Goal: Task Accomplishment & Management: Use online tool/utility

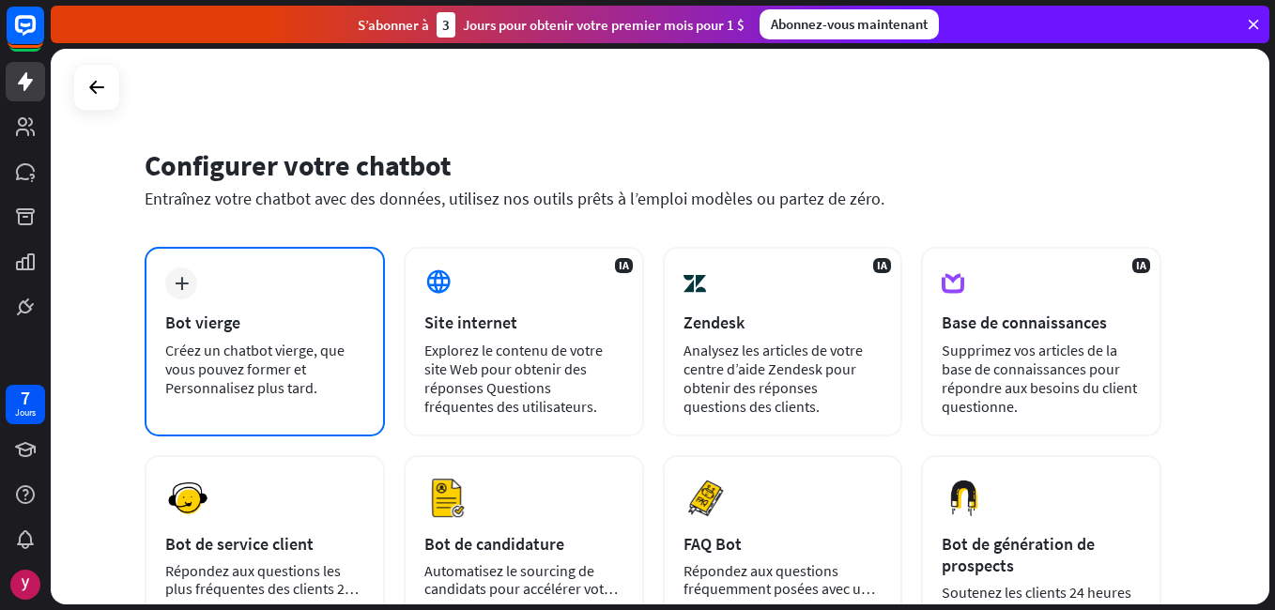
click at [302, 319] on div "Bot vierge" at bounding box center [264, 323] width 199 height 22
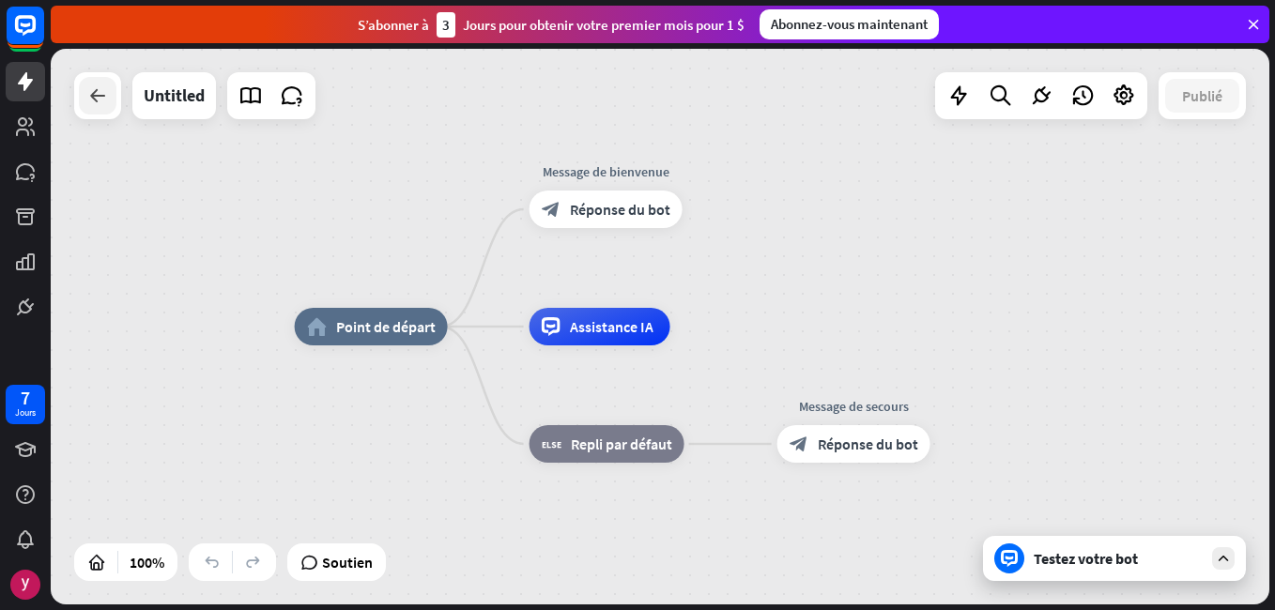
click at [96, 107] on div at bounding box center [98, 96] width 38 height 38
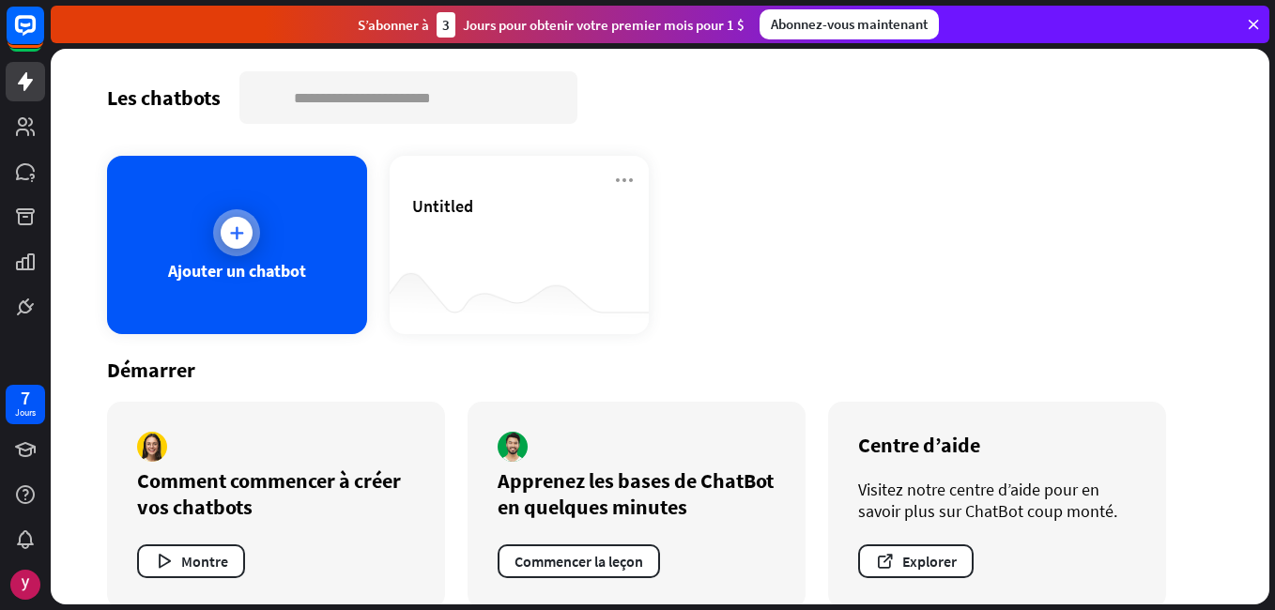
click at [233, 239] on icon at bounding box center [236, 233] width 19 height 19
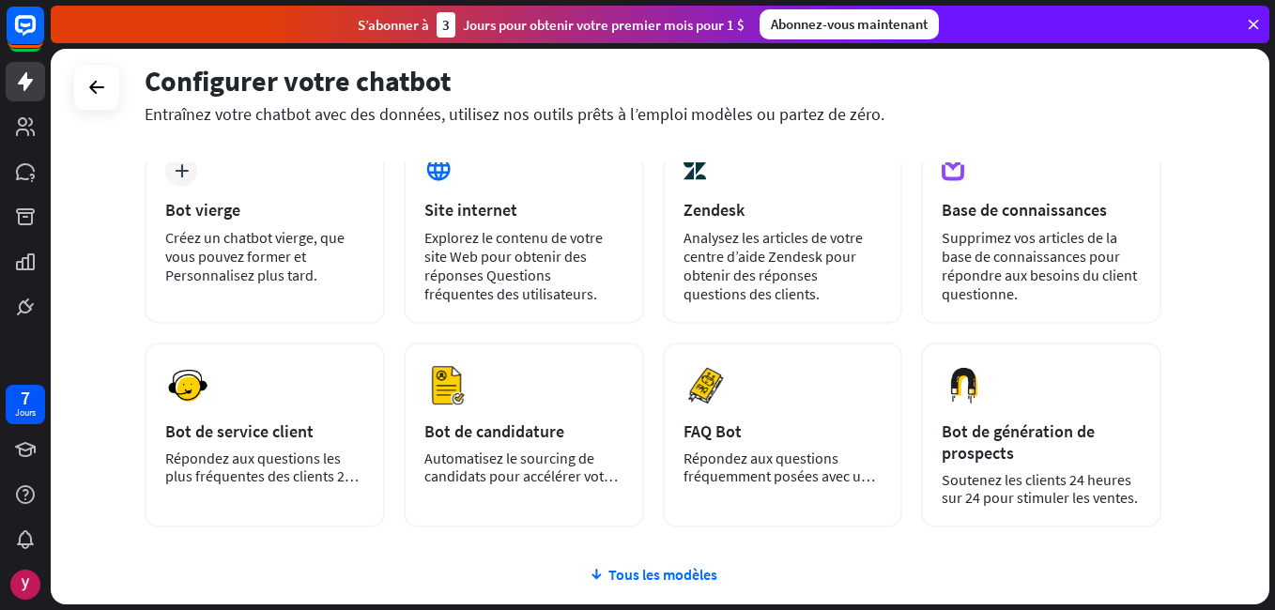
scroll to position [261, 0]
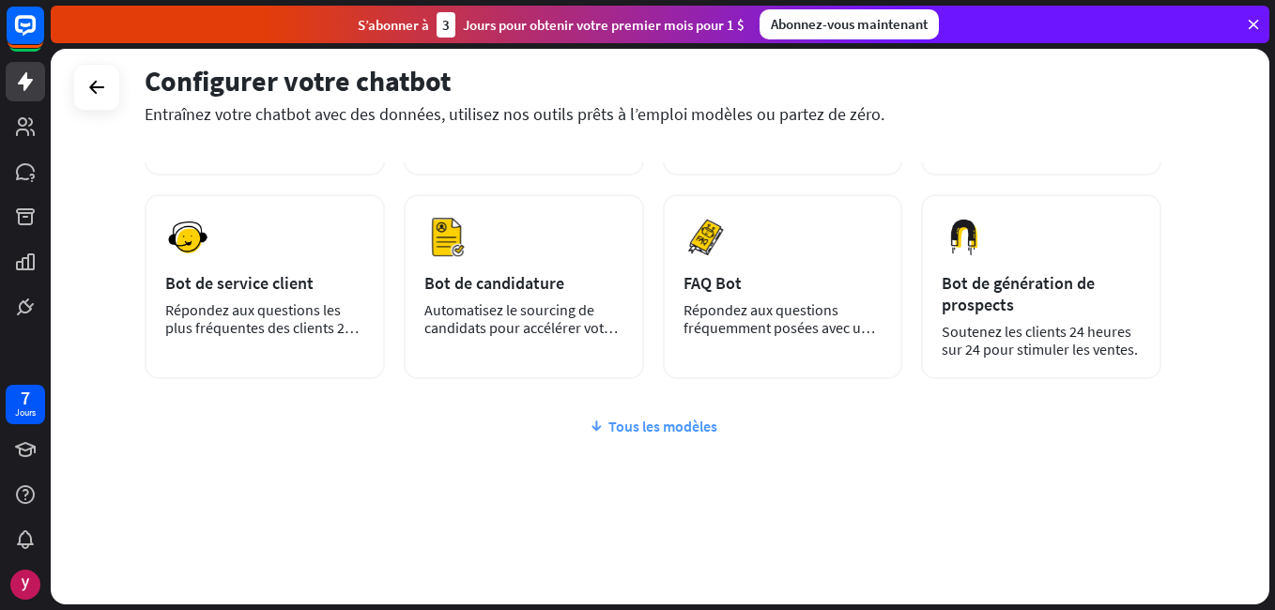
click at [650, 425] on font "Tous les modèles" at bounding box center [663, 426] width 109 height 19
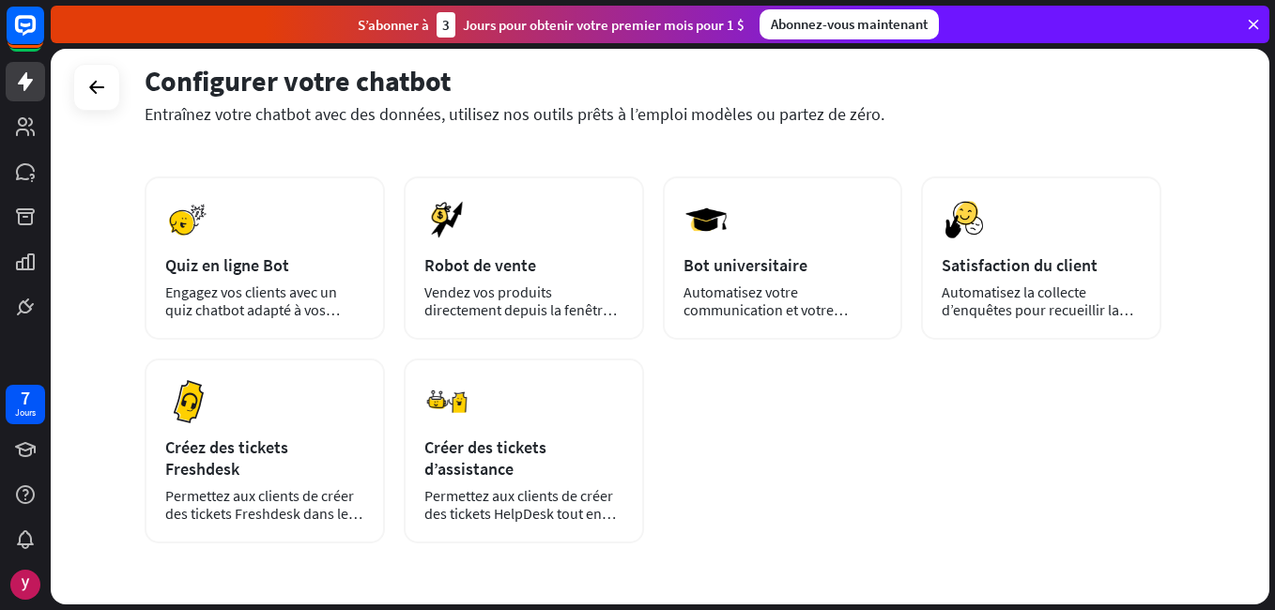
scroll to position [401, 0]
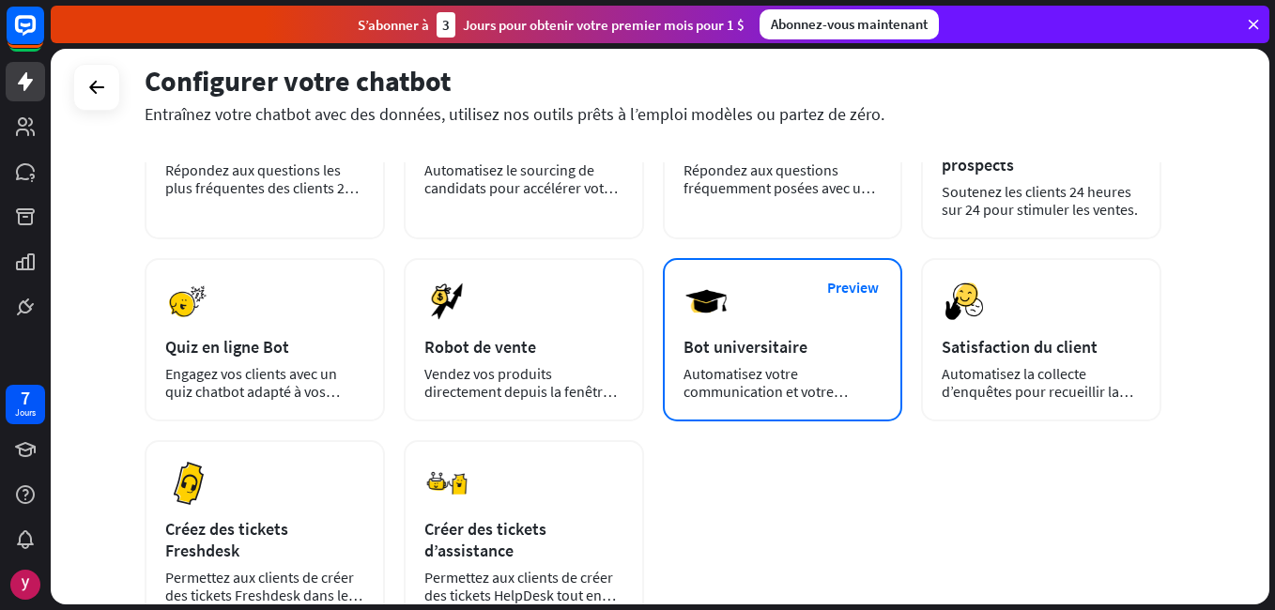
click at [823, 344] on div "Bot universitaire" at bounding box center [783, 347] width 199 height 22
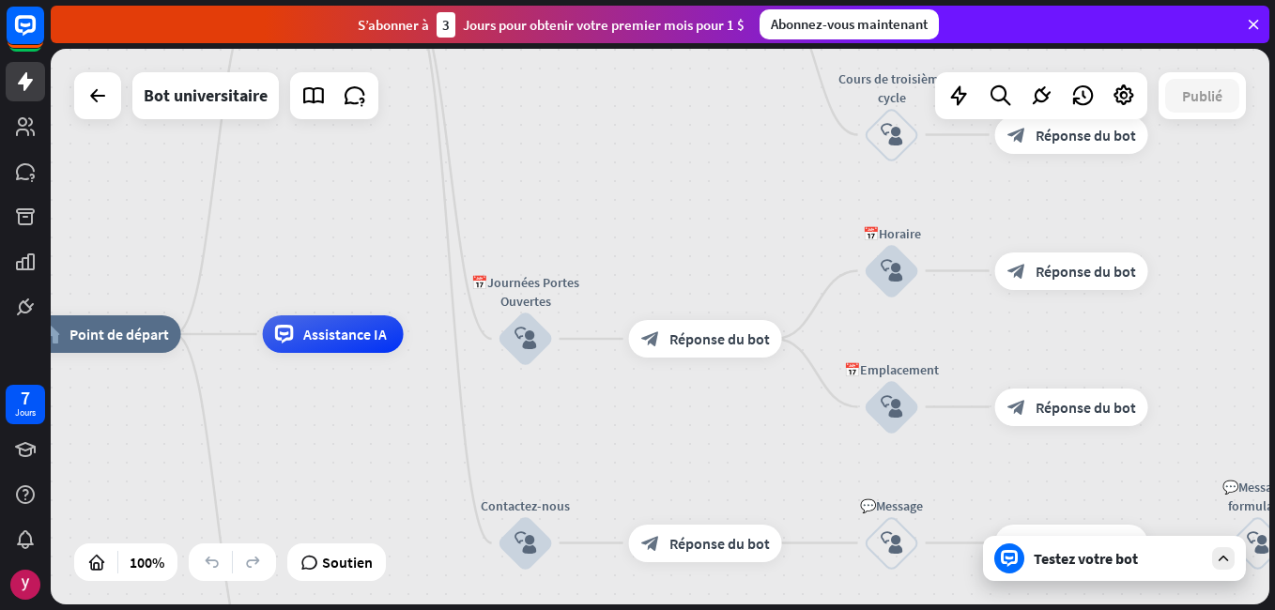
drag, startPoint x: 673, startPoint y: 254, endPoint x: 406, endPoint y: 261, distance: 267.8
click at [406, 261] on div "home_2 Point de départ Welcome message block_bot_response Réponse du bot ✨Main …" at bounding box center [660, 327] width 1219 height 556
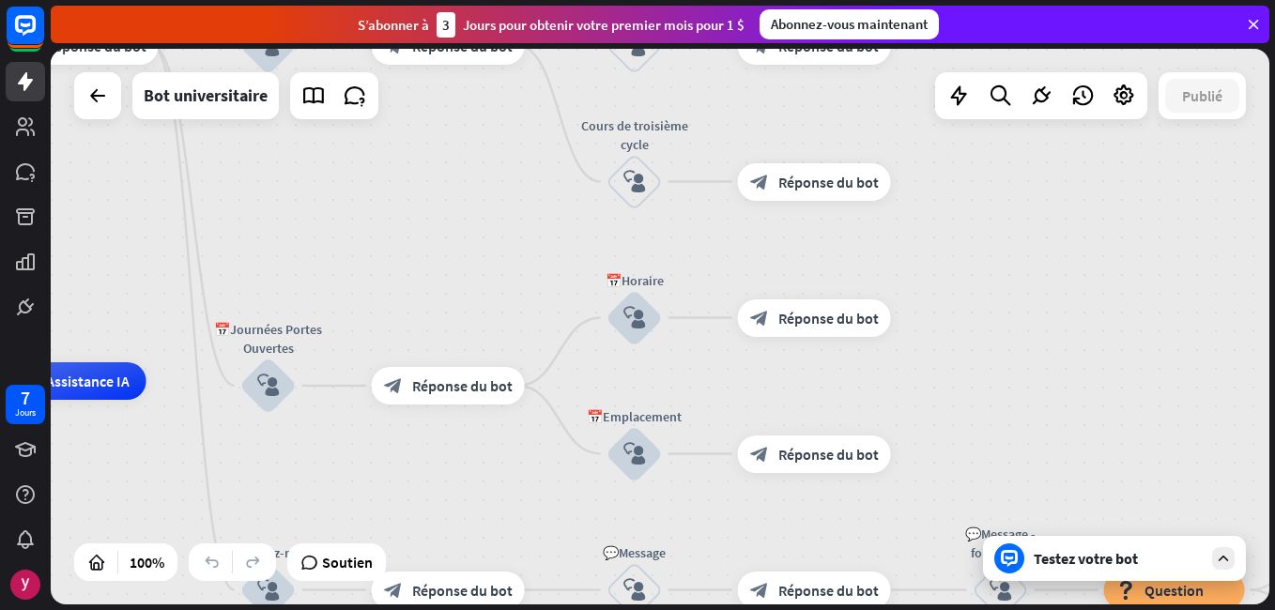
drag, startPoint x: 600, startPoint y: 191, endPoint x: 268, endPoint y: 264, distance: 340.4
click at [268, 264] on div "home_2 Point de départ Welcome message block_bot_response Réponse du bot ✨Main …" at bounding box center [660, 327] width 1219 height 556
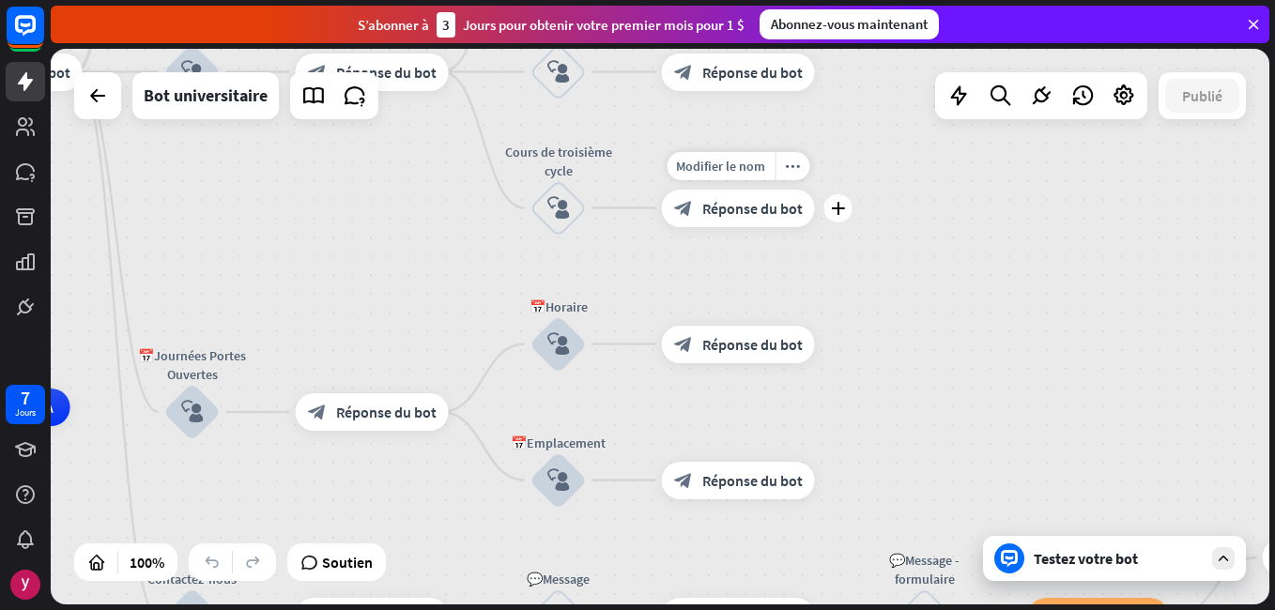
click at [726, 207] on span "Réponse du bot" at bounding box center [752, 208] width 100 height 19
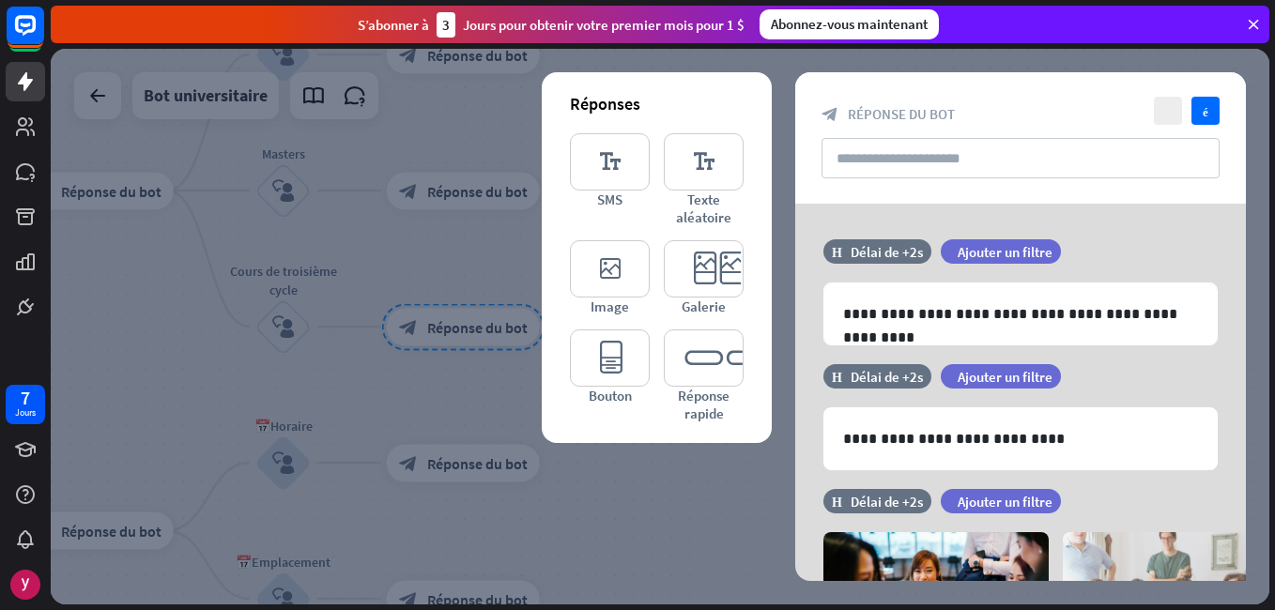
click at [319, 341] on div at bounding box center [660, 327] width 1219 height 556
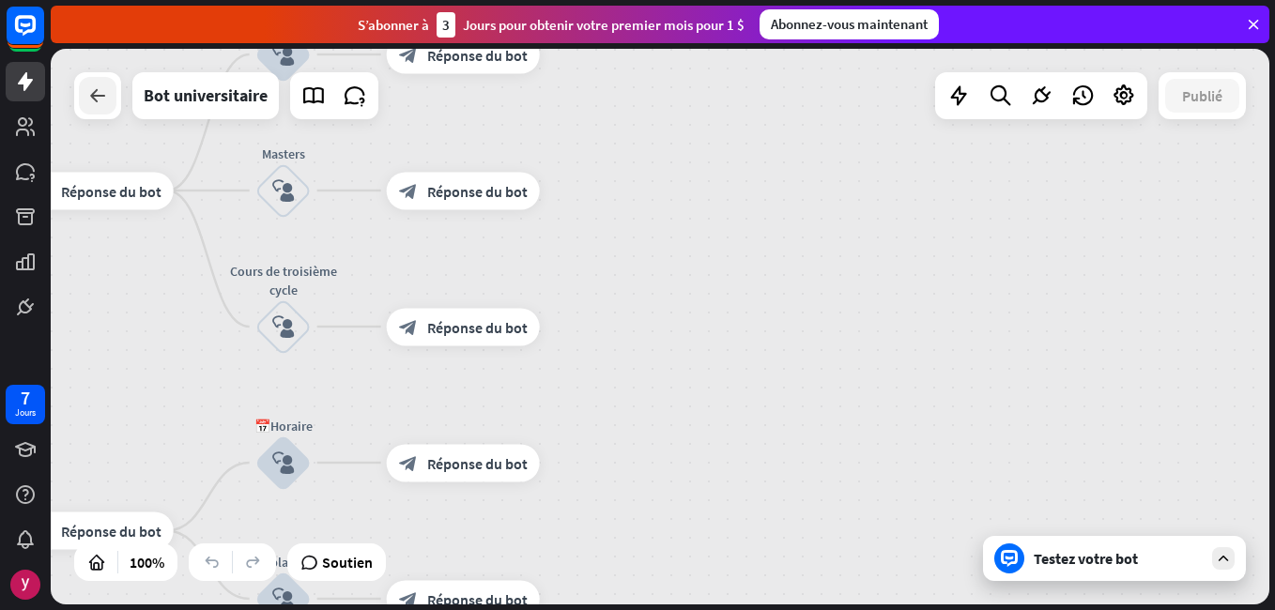
click at [113, 101] on div at bounding box center [98, 96] width 38 height 38
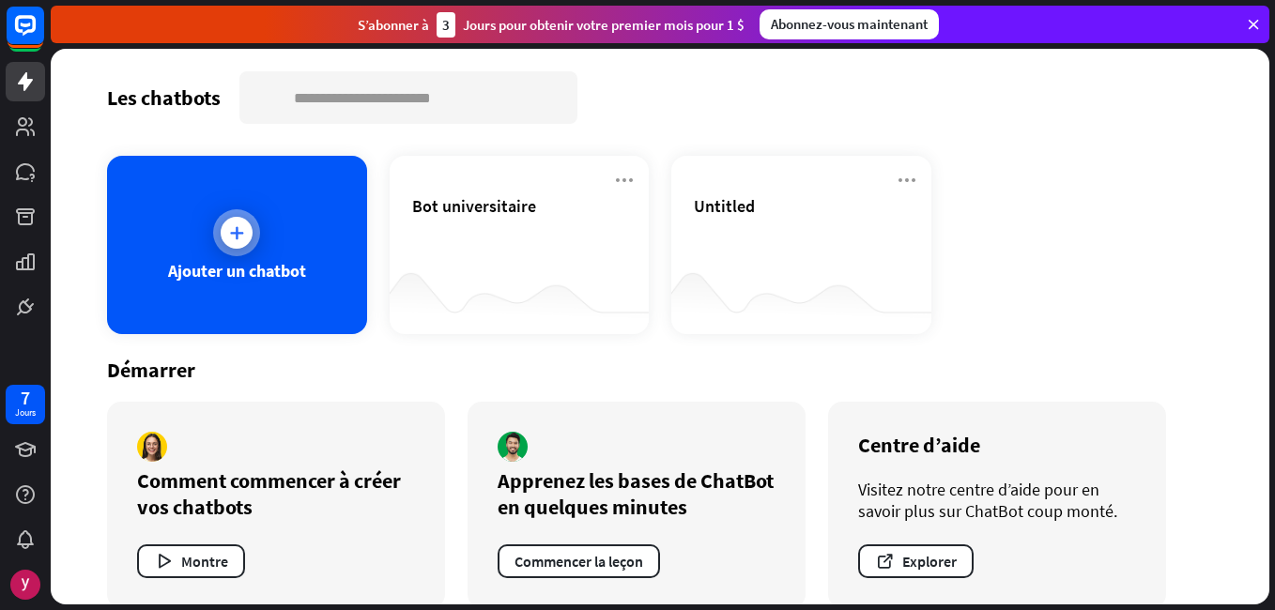
click at [242, 252] on div at bounding box center [236, 232] width 47 height 47
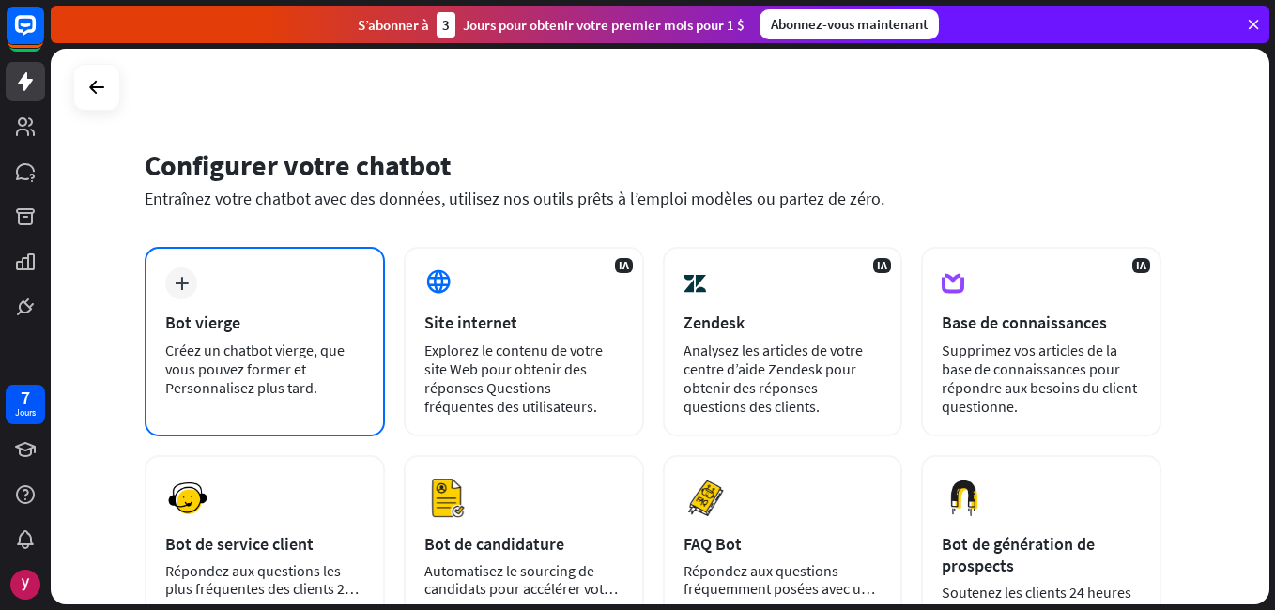
click at [297, 316] on div "Bot vierge" at bounding box center [264, 323] width 199 height 22
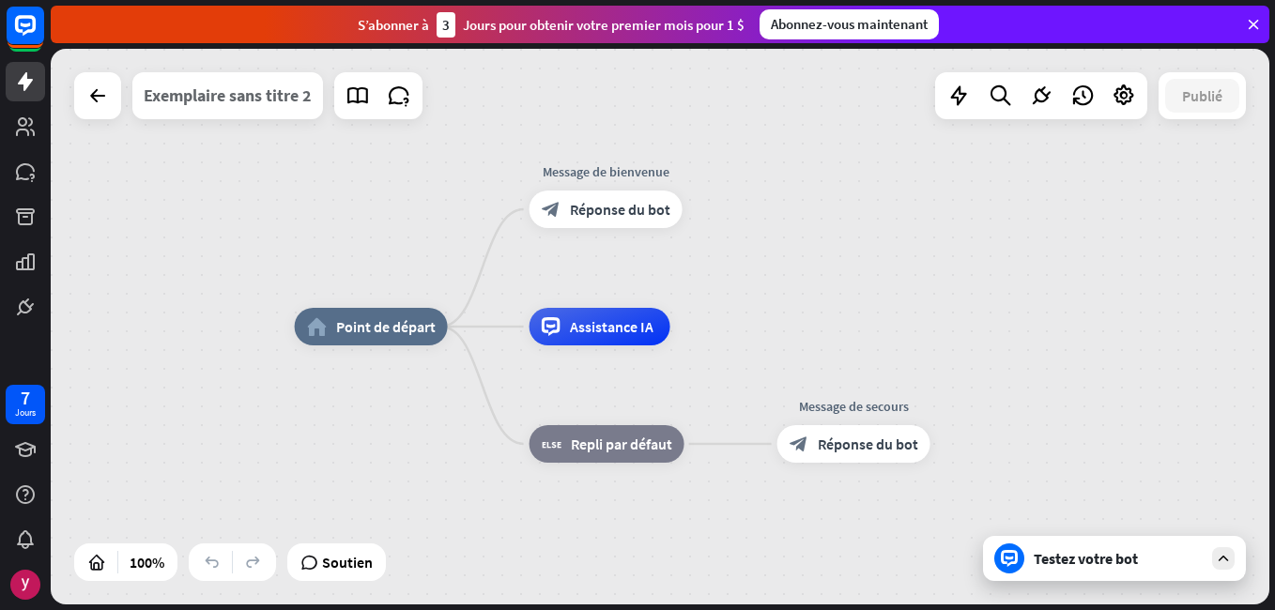
click at [284, 98] on div "Exemplaire sans titre 2" at bounding box center [228, 95] width 168 height 47
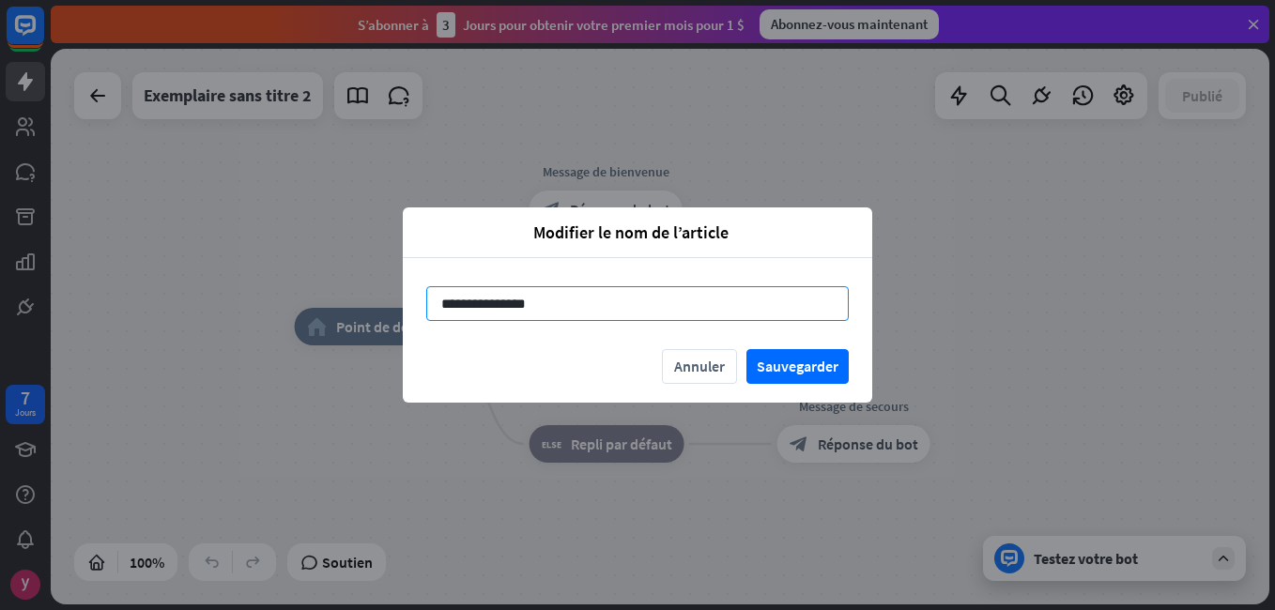
drag, startPoint x: 558, startPoint y: 312, endPoint x: 439, endPoint y: 296, distance: 120.3
click at [439, 296] on input "**********" at bounding box center [637, 303] width 423 height 35
type input "*"
type input "**********"
click at [788, 372] on button "Sauvegarder" at bounding box center [798, 366] width 102 height 35
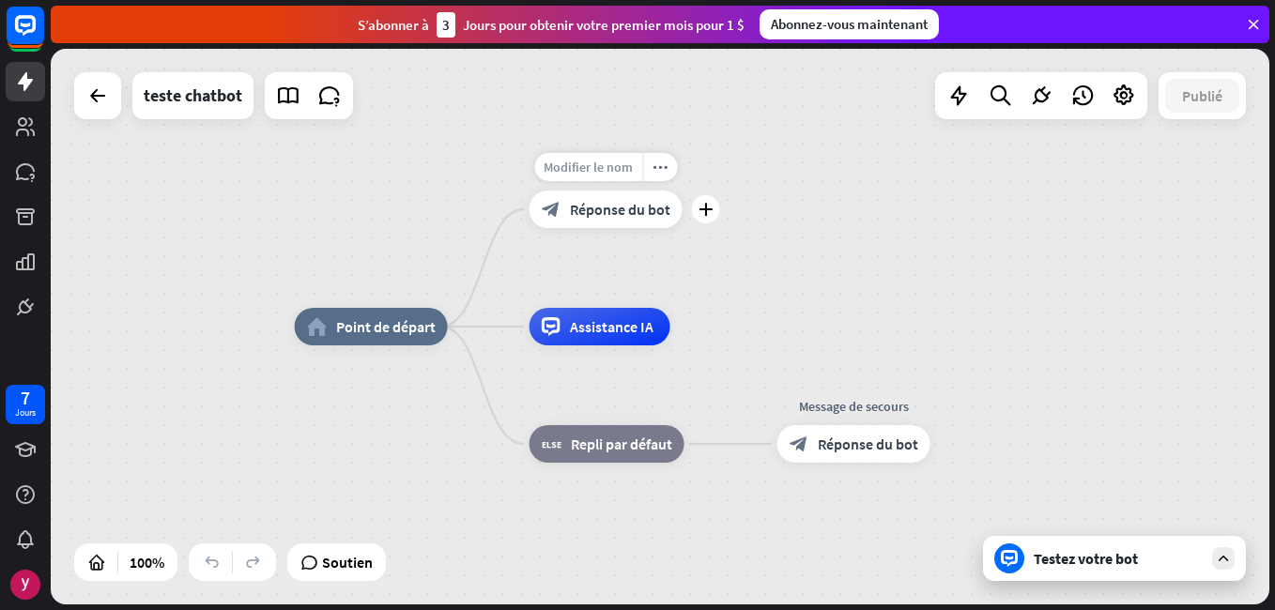
click at [593, 160] on span "Modifier le nom" at bounding box center [588, 167] width 89 height 17
drag, startPoint x: 660, startPoint y: 166, endPoint x: 490, endPoint y: 151, distance: 170.6
click at [490, 151] on div "**********" at bounding box center [660, 327] width 1219 height 556
type input "*"
type input "*******"
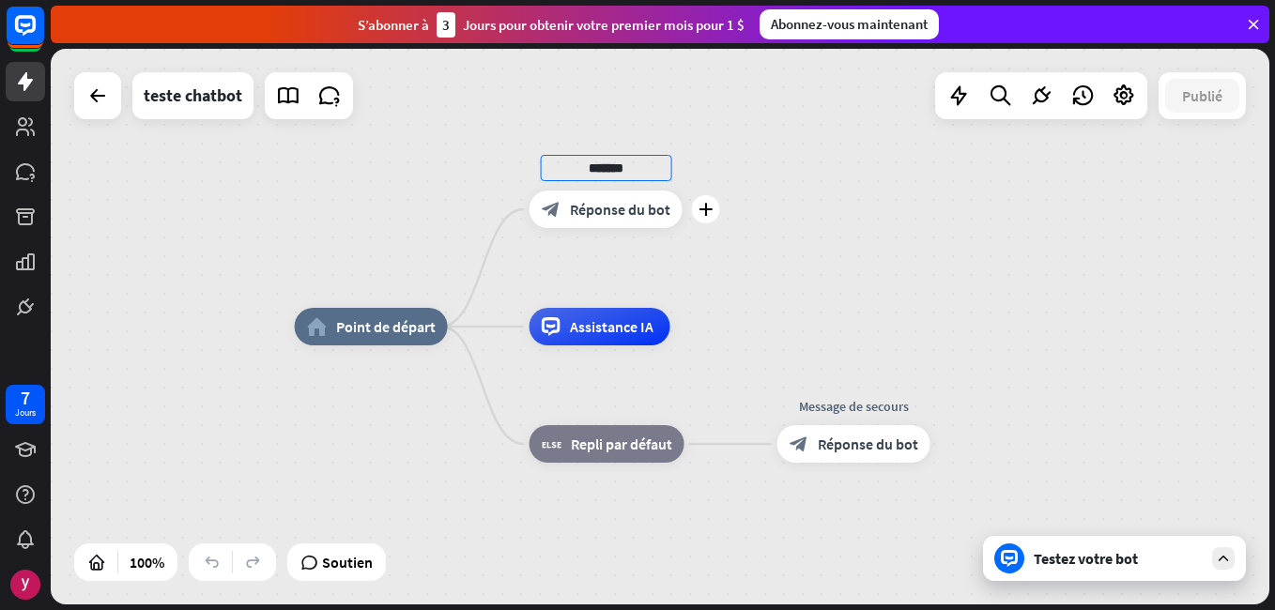
click at [631, 215] on div "home_2 Point de départ ******* plus block_bot_response Réponse du bot Assistanc…" at bounding box center [660, 327] width 1219 height 556
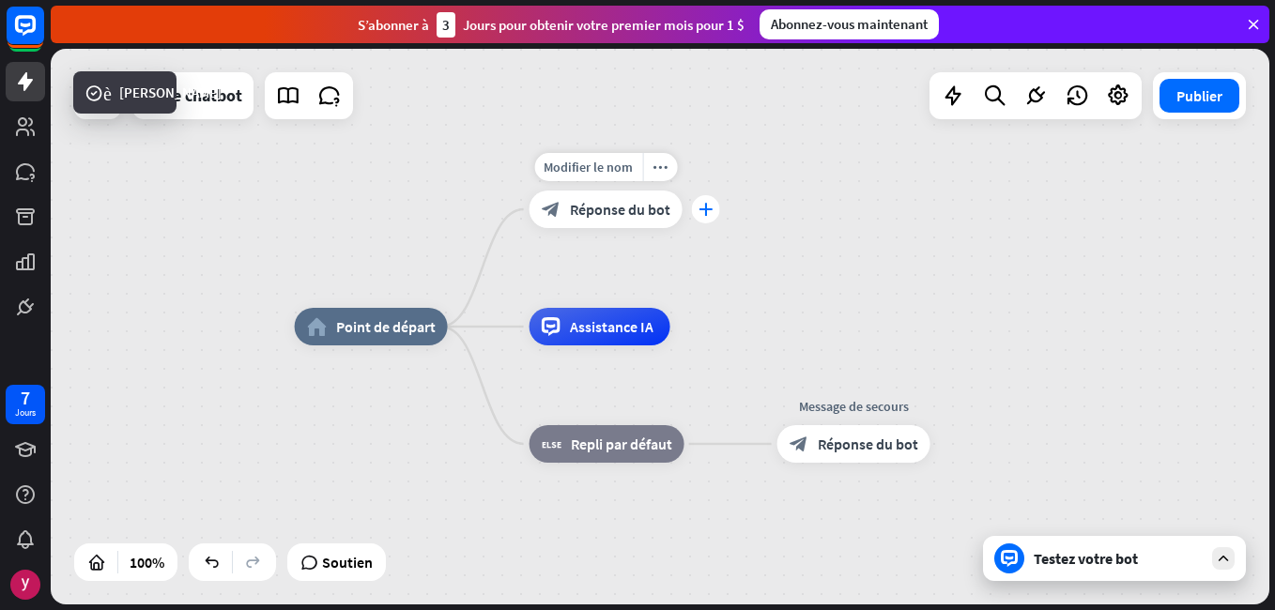
click at [702, 209] on icon "plus" at bounding box center [706, 209] width 14 height 13
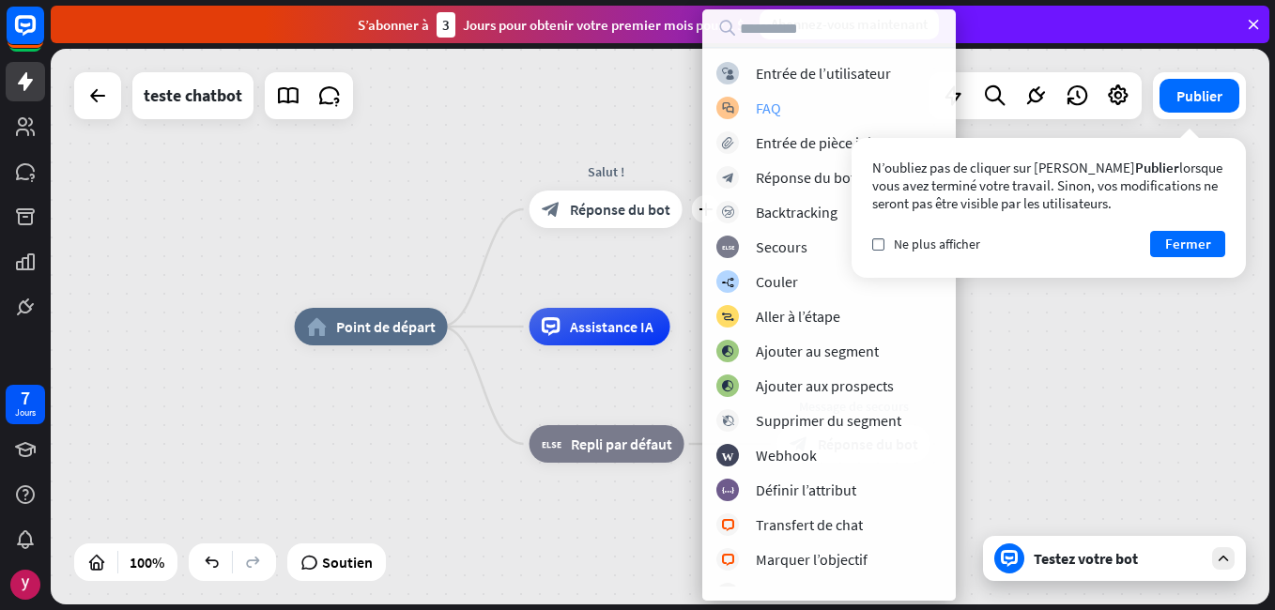
click at [768, 104] on div "FAQ" at bounding box center [768, 108] width 25 height 19
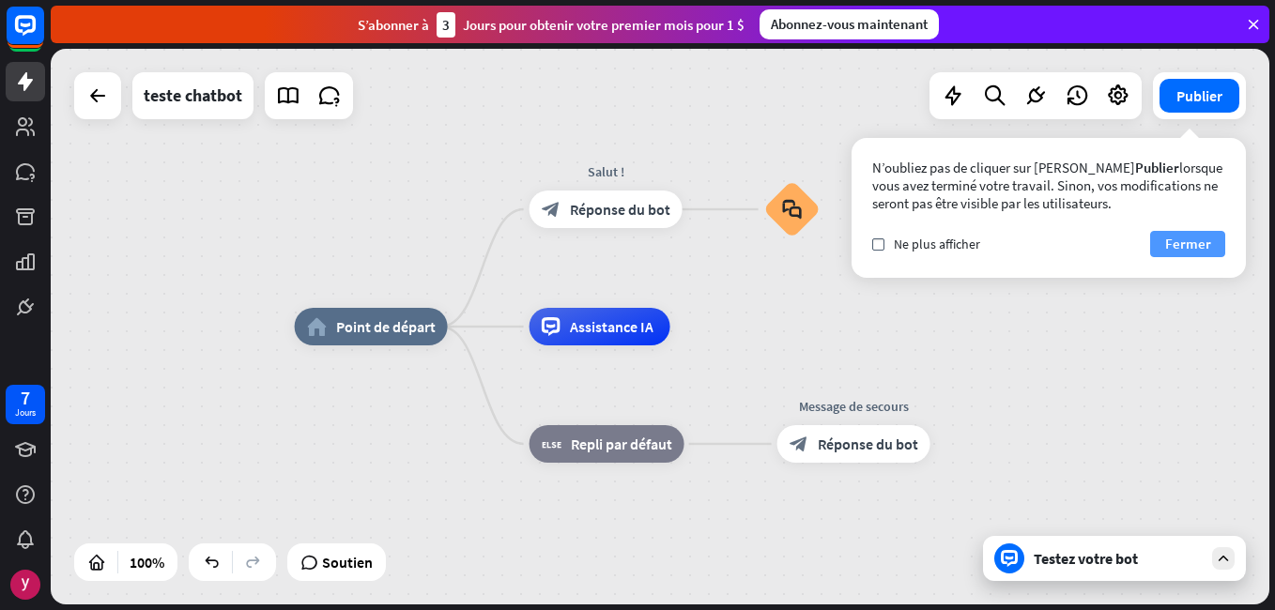
click at [1183, 242] on font "Fermer" at bounding box center [1188, 244] width 46 height 26
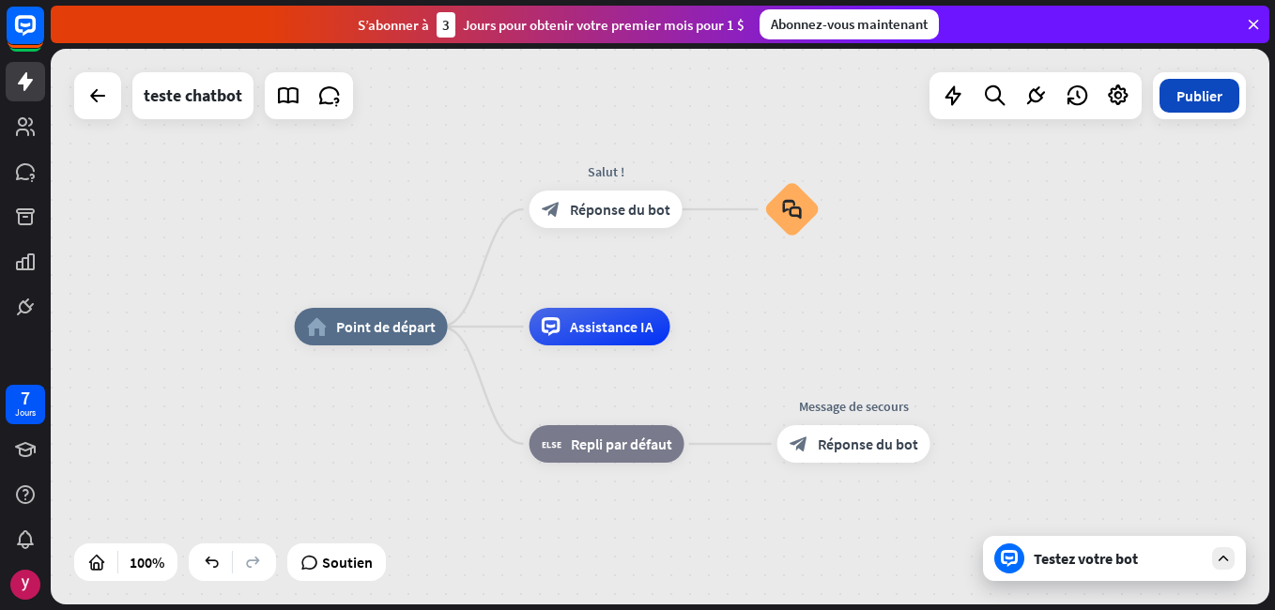
click at [1192, 94] on font "Publier" at bounding box center [1200, 95] width 46 height 19
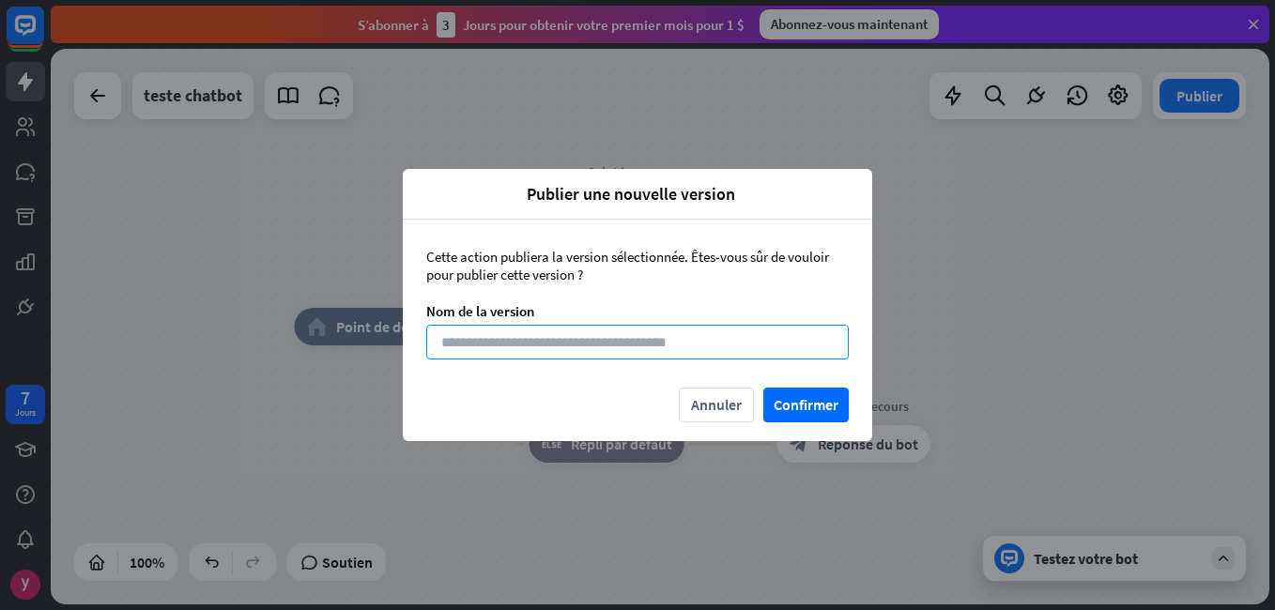
click at [570, 346] on input at bounding box center [637, 342] width 423 height 35
click at [805, 412] on button "Confirmer" at bounding box center [805, 405] width 85 height 35
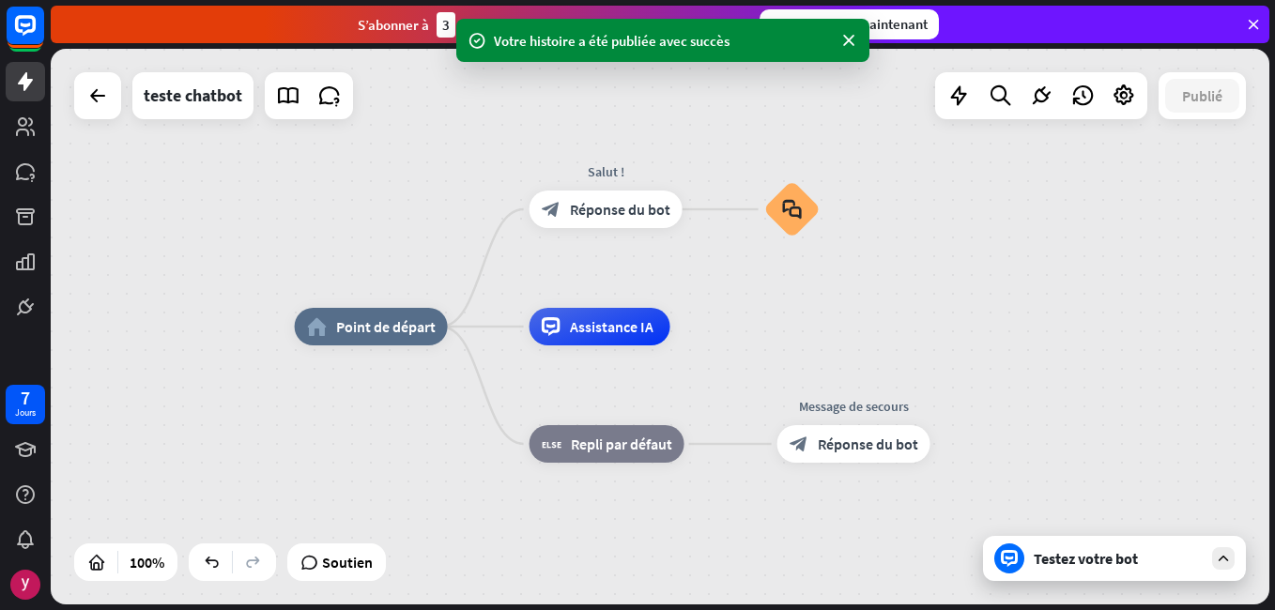
click at [673, 56] on div "Votre histoire a été publiée avec succès" at bounding box center [662, 40] width 413 height 43
click at [1220, 557] on icon at bounding box center [1223, 558] width 17 height 17
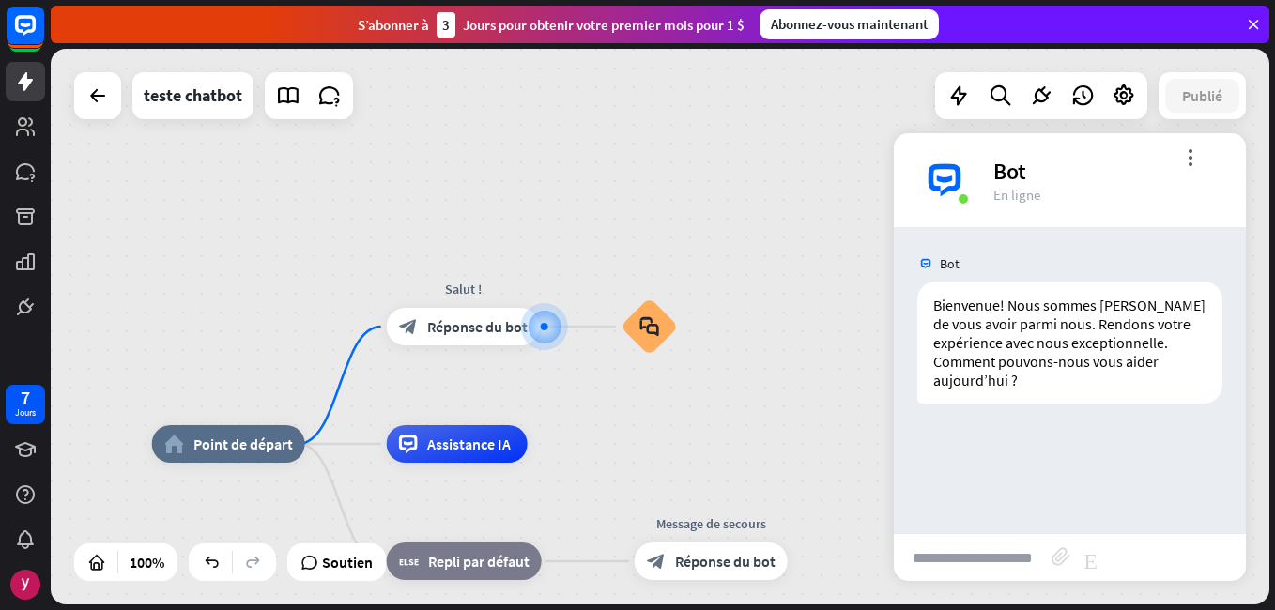
click at [994, 569] on input "text" at bounding box center [973, 557] width 158 height 47
type input "**********"
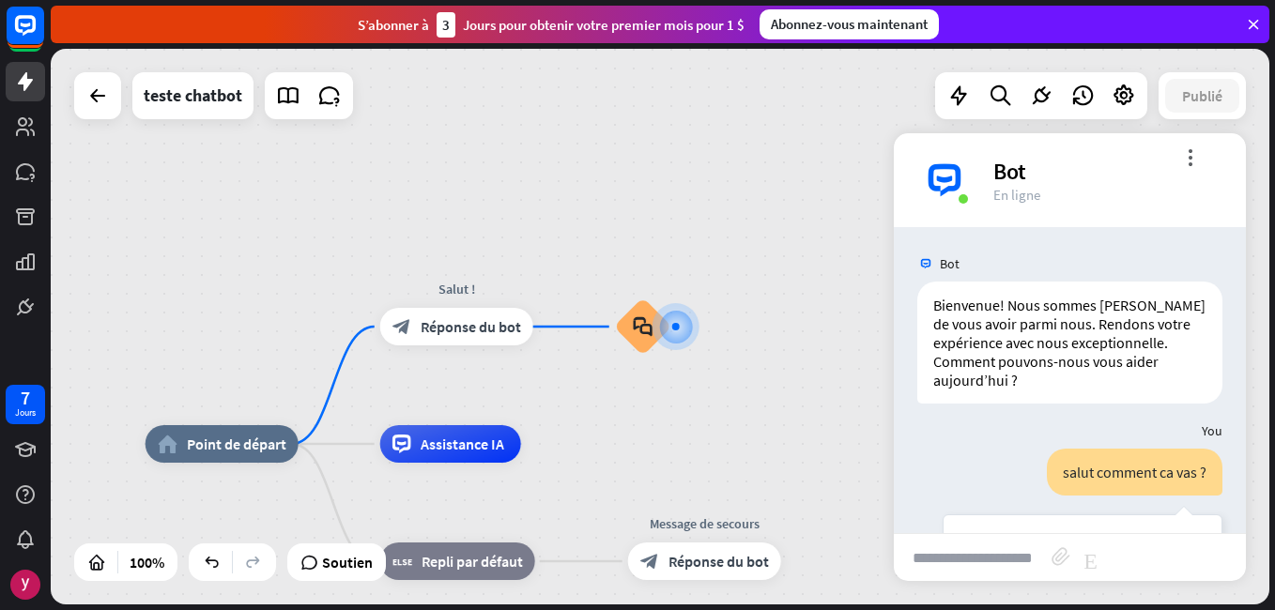
scroll to position [88, 0]
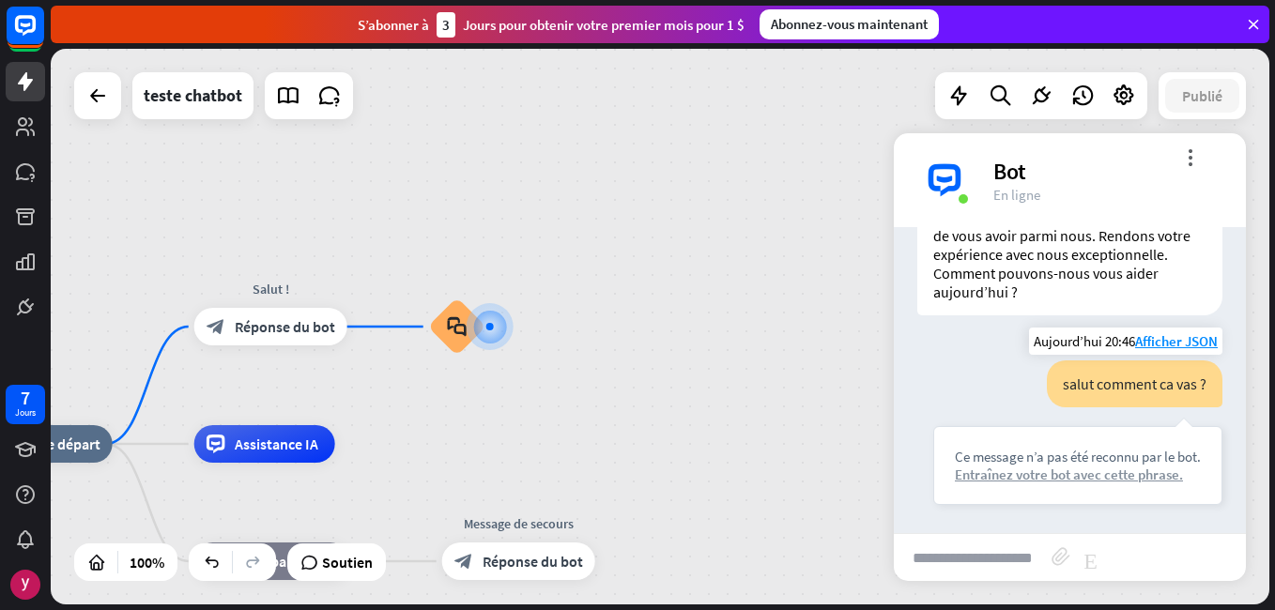
click at [1064, 475] on div "Entraînez votre bot avec cette phrase." at bounding box center [1078, 475] width 246 height 18
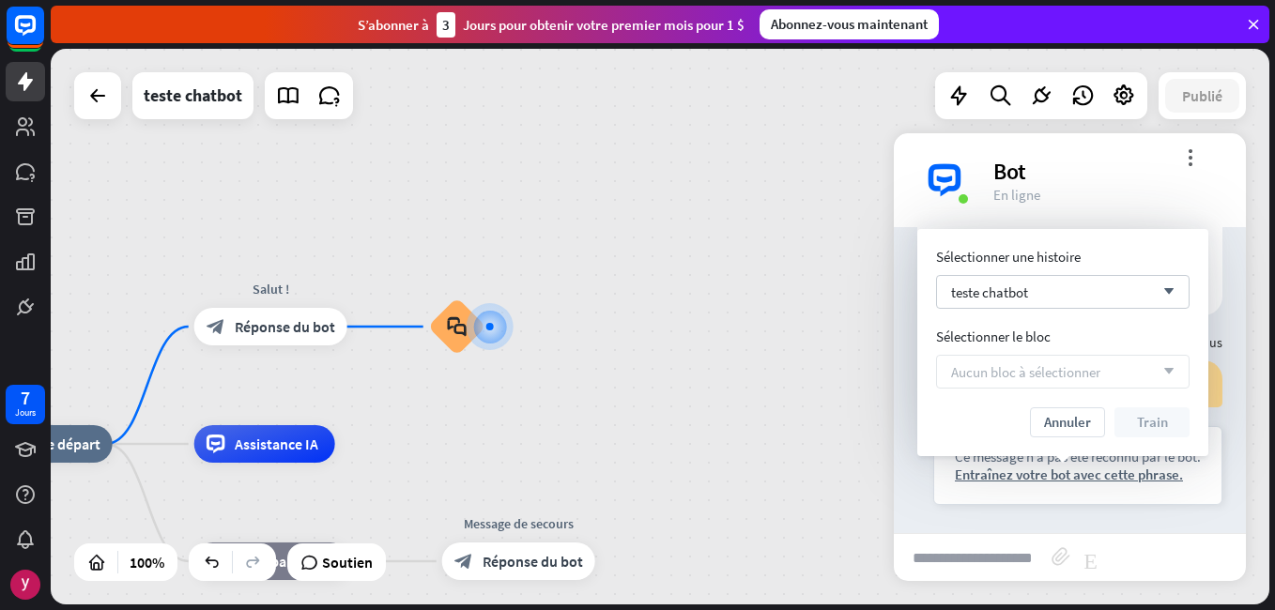
click at [1002, 375] on span "Aucun bloc à sélectionner" at bounding box center [1025, 372] width 149 height 18
click at [1029, 295] on div "teste chatbot arrow_down" at bounding box center [1063, 292] width 254 height 34
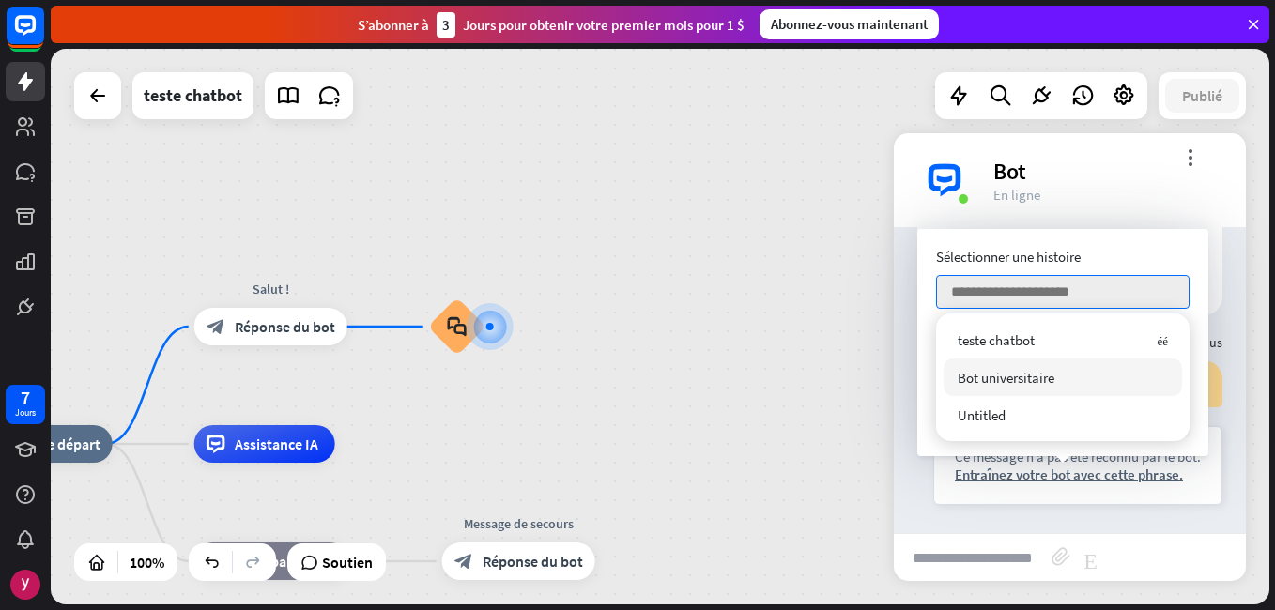
click at [1028, 377] on span "Bot universitaire" at bounding box center [1006, 378] width 97 height 18
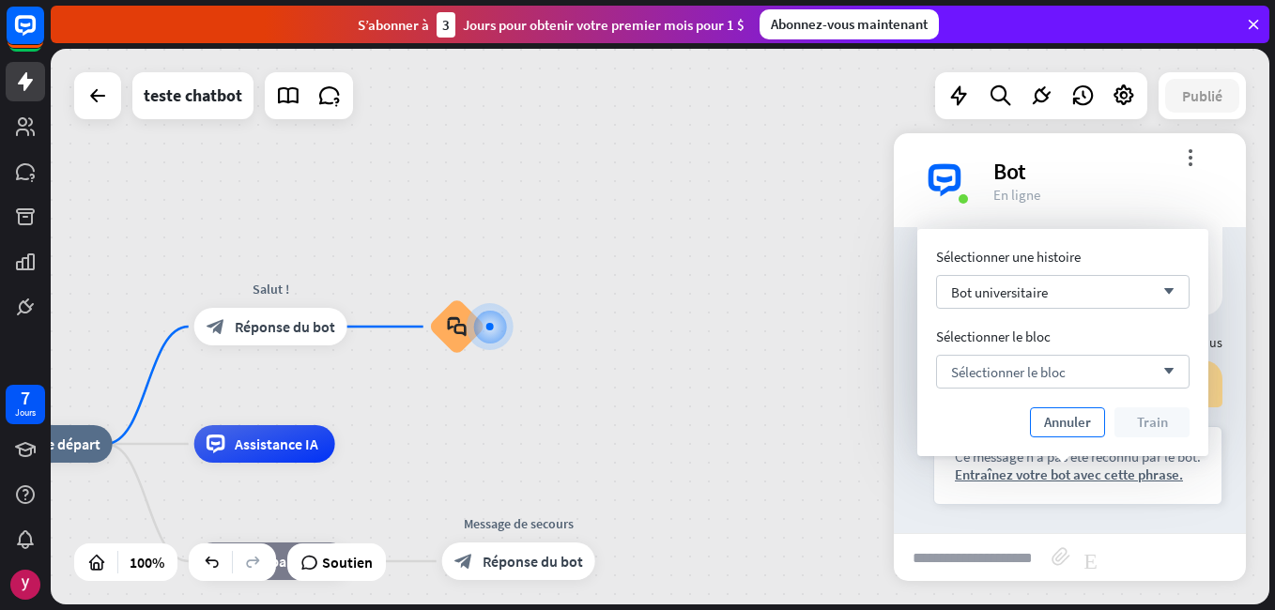
click at [1072, 417] on font "Annuler" at bounding box center [1067, 422] width 47 height 26
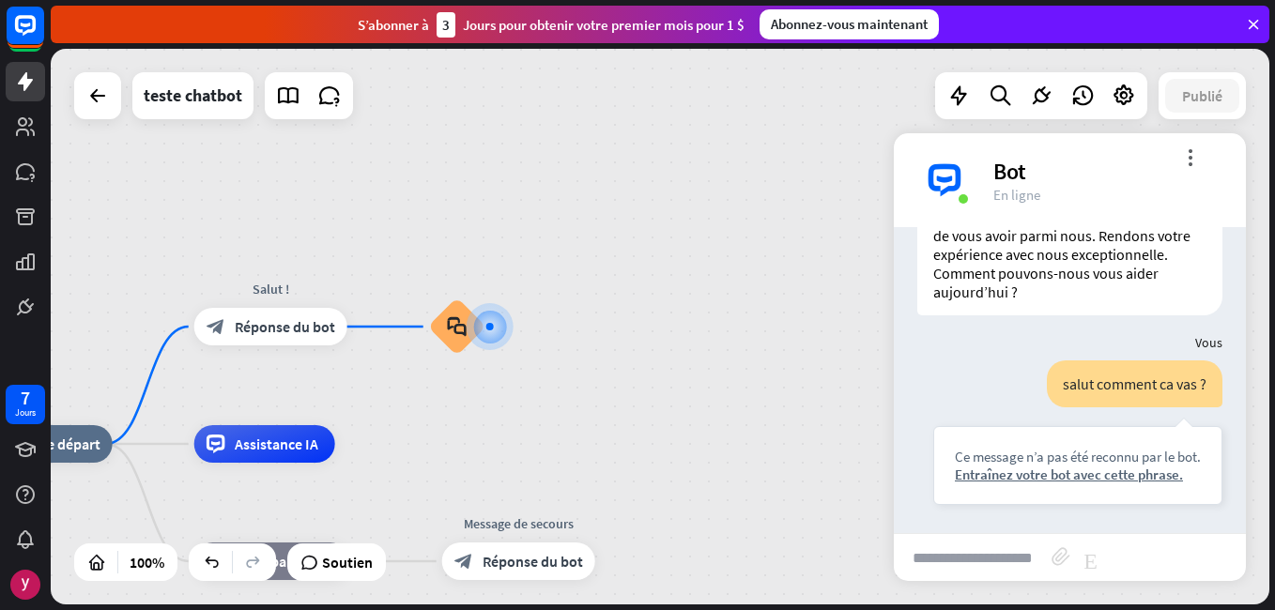
click at [795, 306] on div "home_2 Point de départ Salut ! block_bot_response Réponse du bot block_faq Assi…" at bounding box center [660, 327] width 1219 height 556
click at [111, 98] on div at bounding box center [98, 96] width 38 height 38
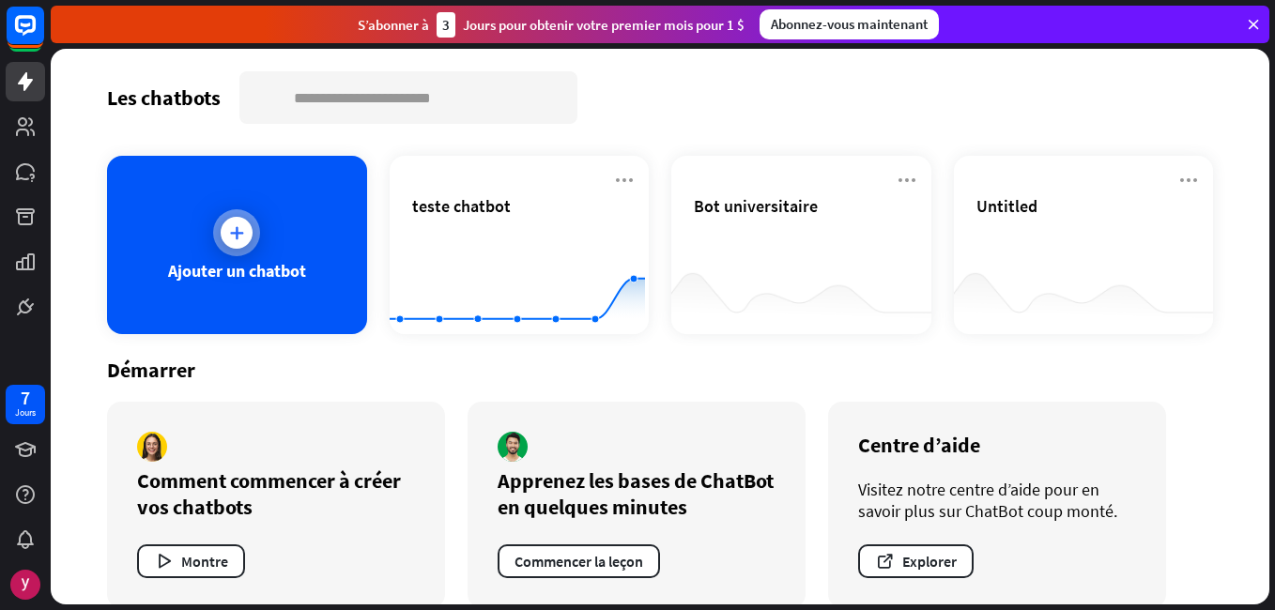
click at [273, 255] on div "Ajouter un chatbot" at bounding box center [237, 245] width 260 height 178
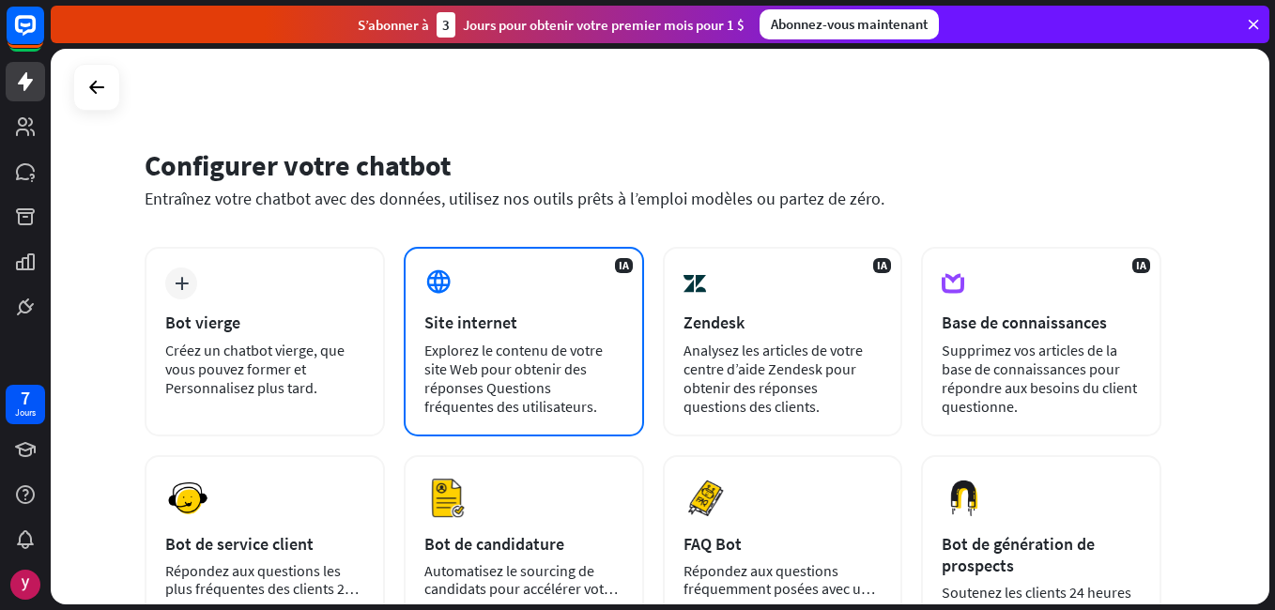
click at [559, 301] on div "IA Site internet Explorez le contenu de votre site Web pour obtenir des réponse…" at bounding box center [524, 342] width 240 height 190
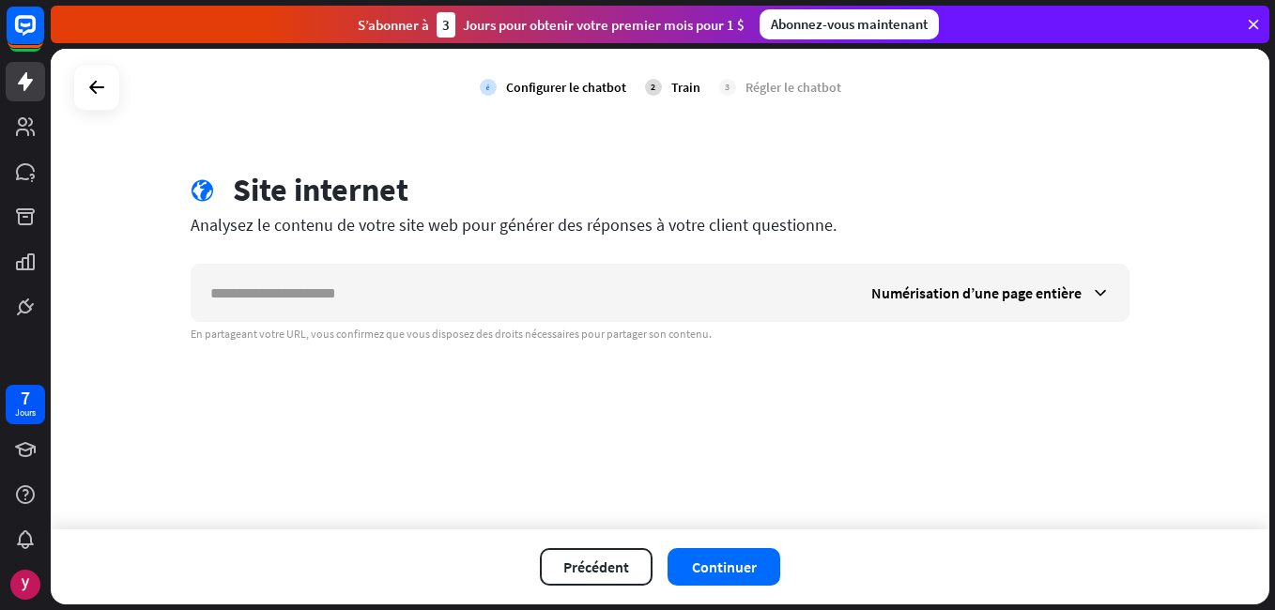
click at [77, 93] on div at bounding box center [96, 87] width 47 height 47
click at [94, 92] on icon at bounding box center [96, 87] width 23 height 23
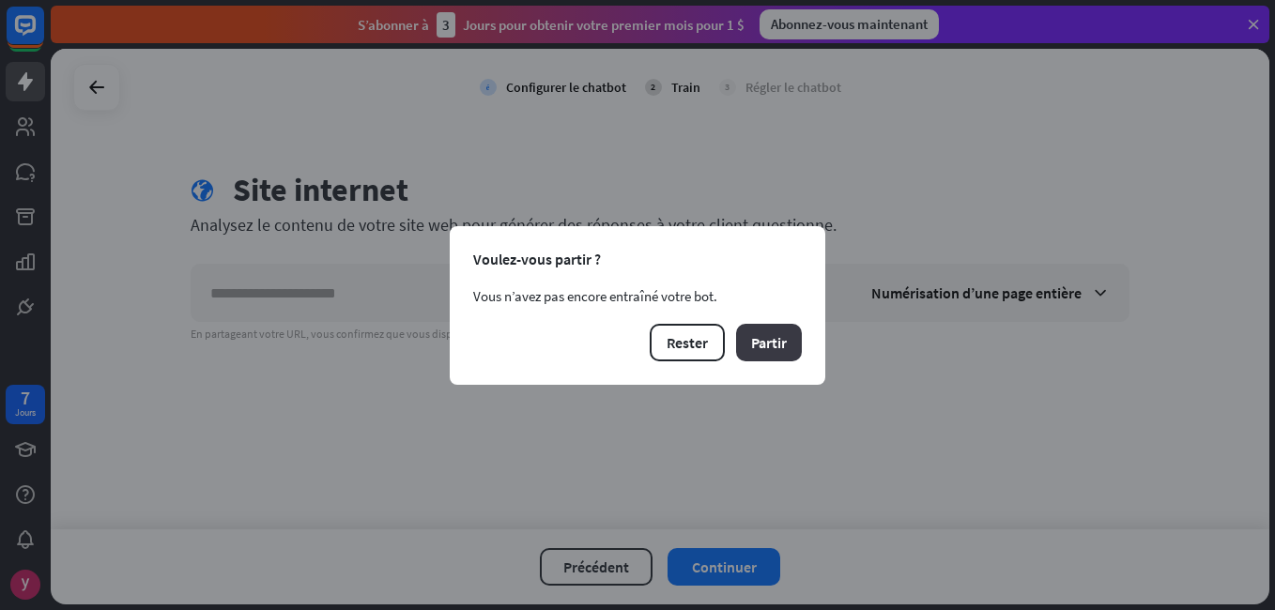
click at [749, 340] on button "Partir" at bounding box center [769, 343] width 66 height 38
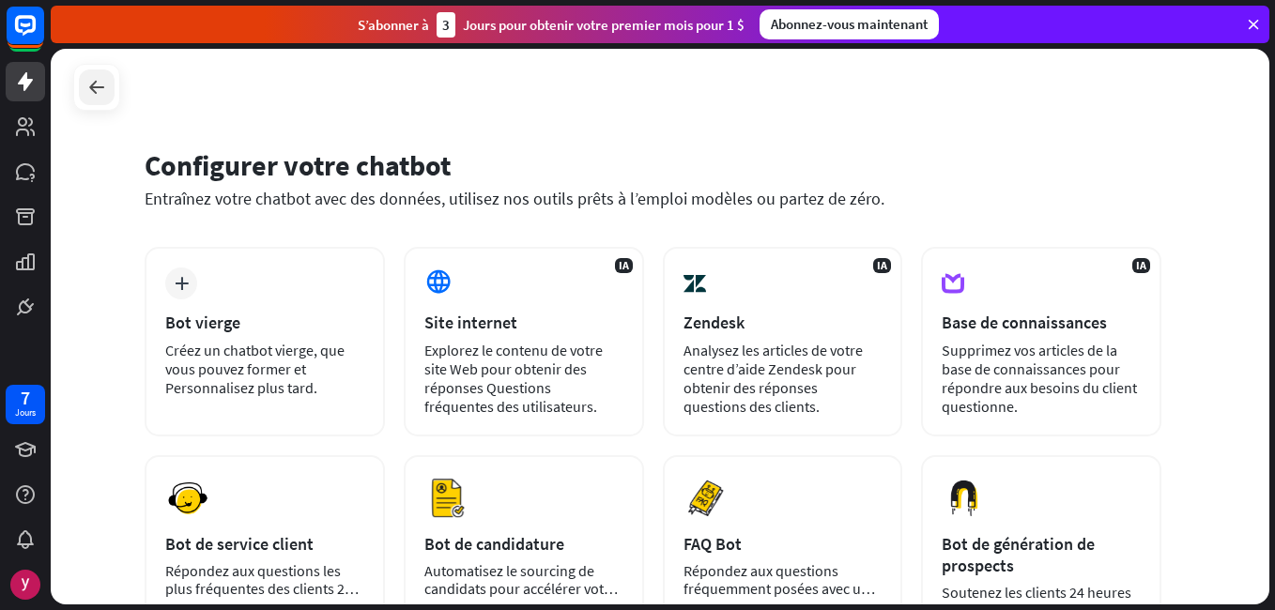
click at [100, 84] on icon at bounding box center [96, 87] width 23 height 23
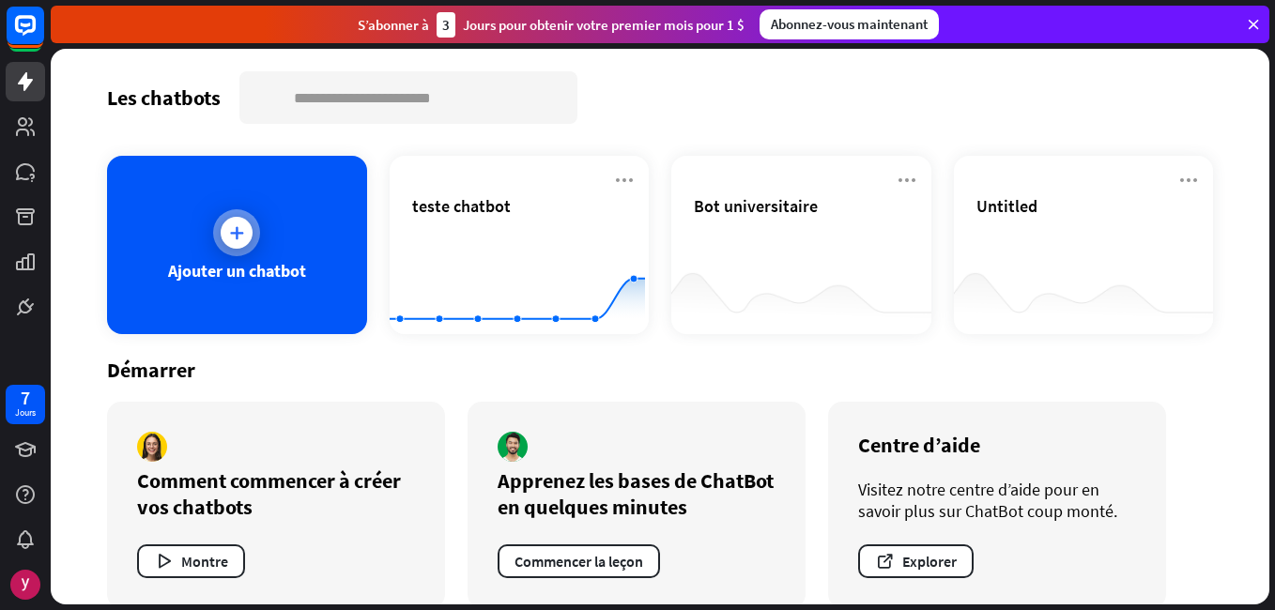
click at [227, 279] on div "Ajouter un chatbot" at bounding box center [237, 271] width 138 height 22
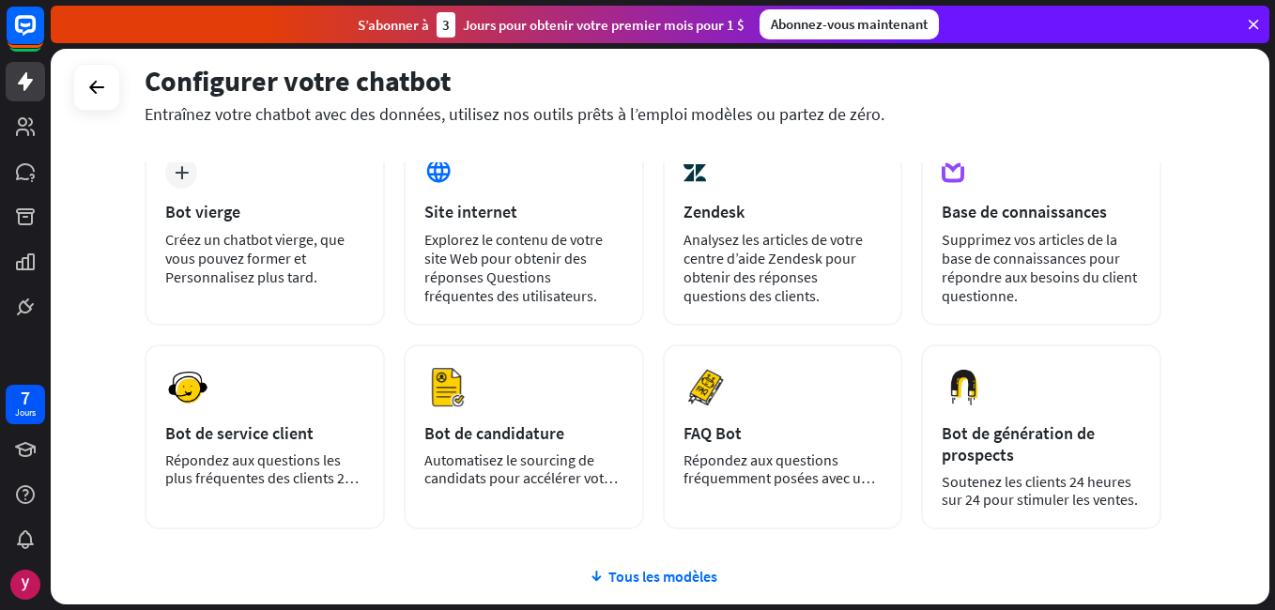
scroll to position [123, 0]
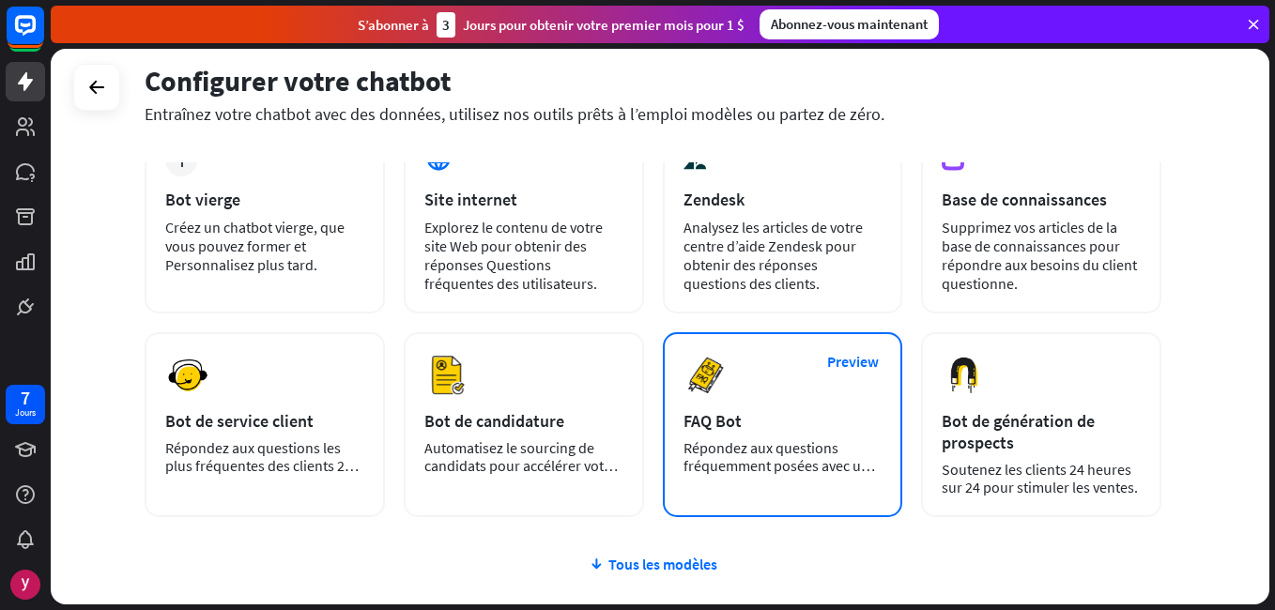
click at [820, 423] on div "FAQ Bot" at bounding box center [783, 421] width 199 height 22
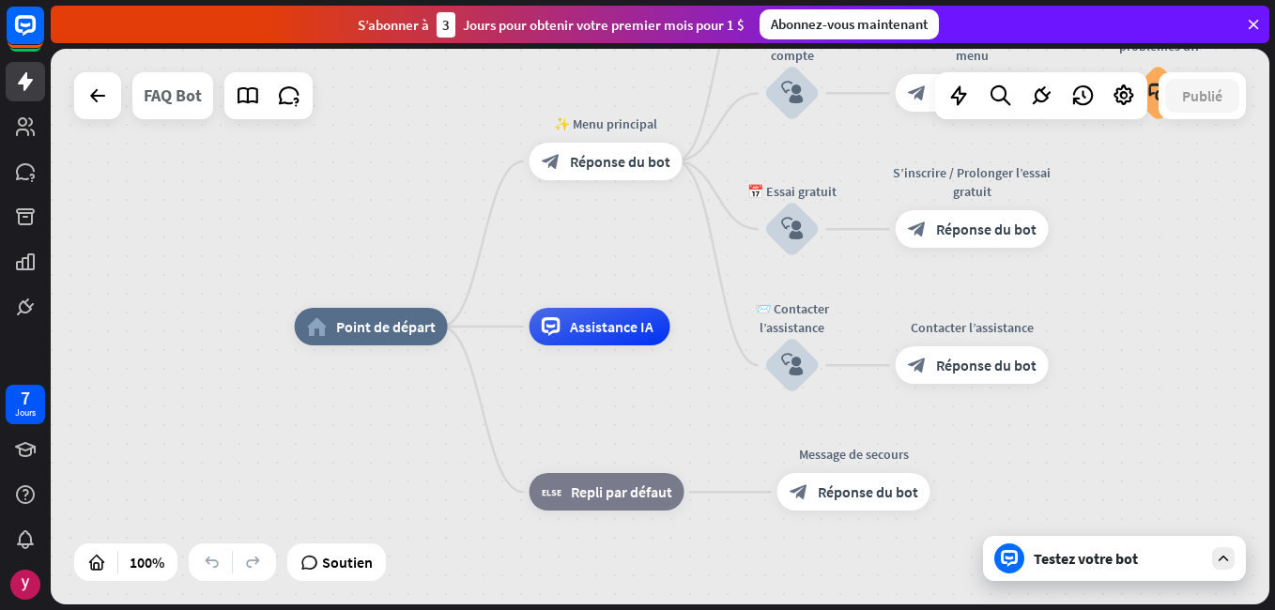
click at [188, 90] on div "FAQ Bot" at bounding box center [173, 95] width 58 height 47
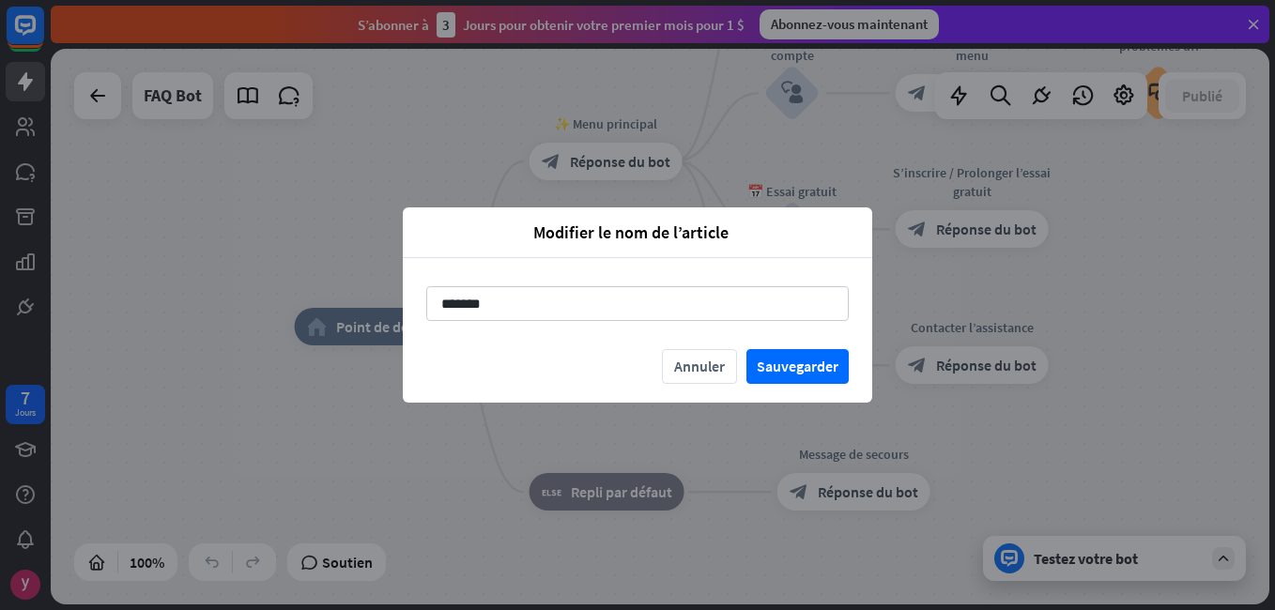
drag, startPoint x: 542, startPoint y: 298, endPoint x: 402, endPoint y: 290, distance: 140.1
click at [402, 290] on div "Modifier le nom de l’article fermer ******* Annuler Sauvegarder" at bounding box center [637, 305] width 1275 height 610
type input "**********"
click at [796, 365] on button "Sauvegarder" at bounding box center [798, 366] width 102 height 35
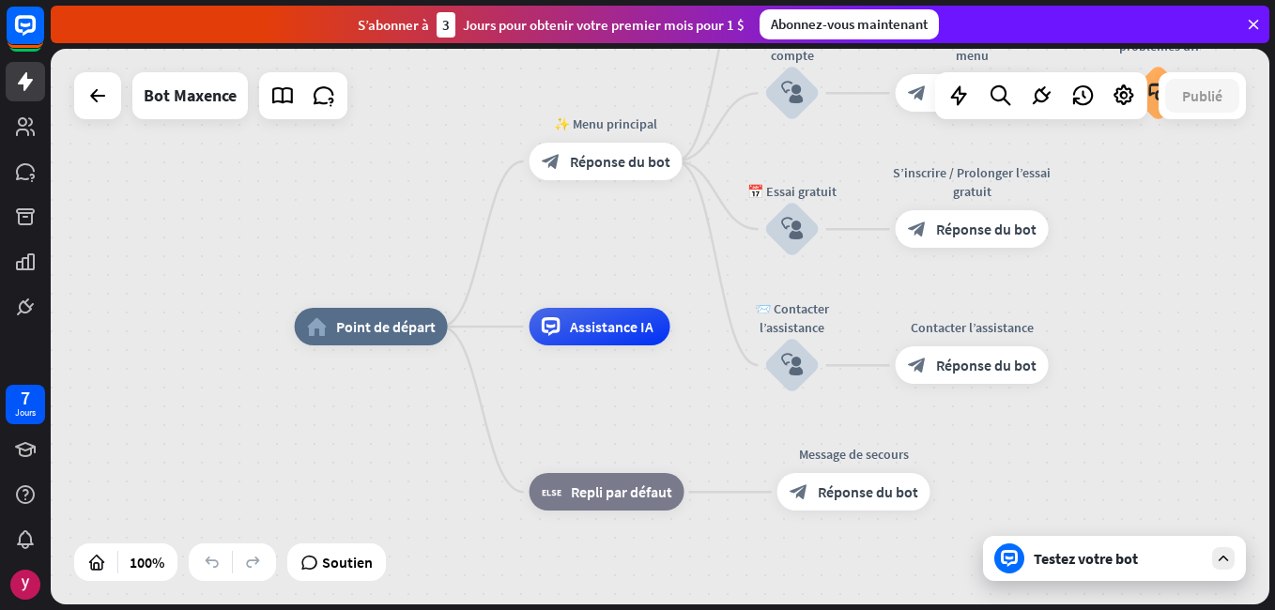
click at [1022, 549] on div at bounding box center [1010, 559] width 30 height 30
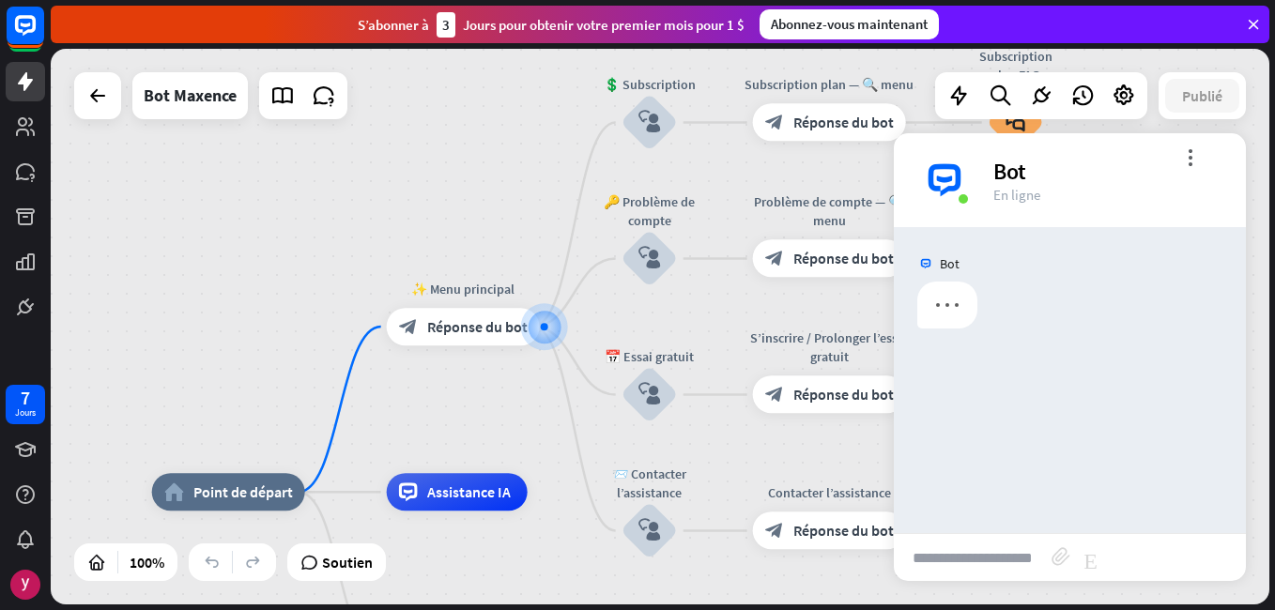
click at [1002, 547] on input "text" at bounding box center [973, 557] width 158 height 47
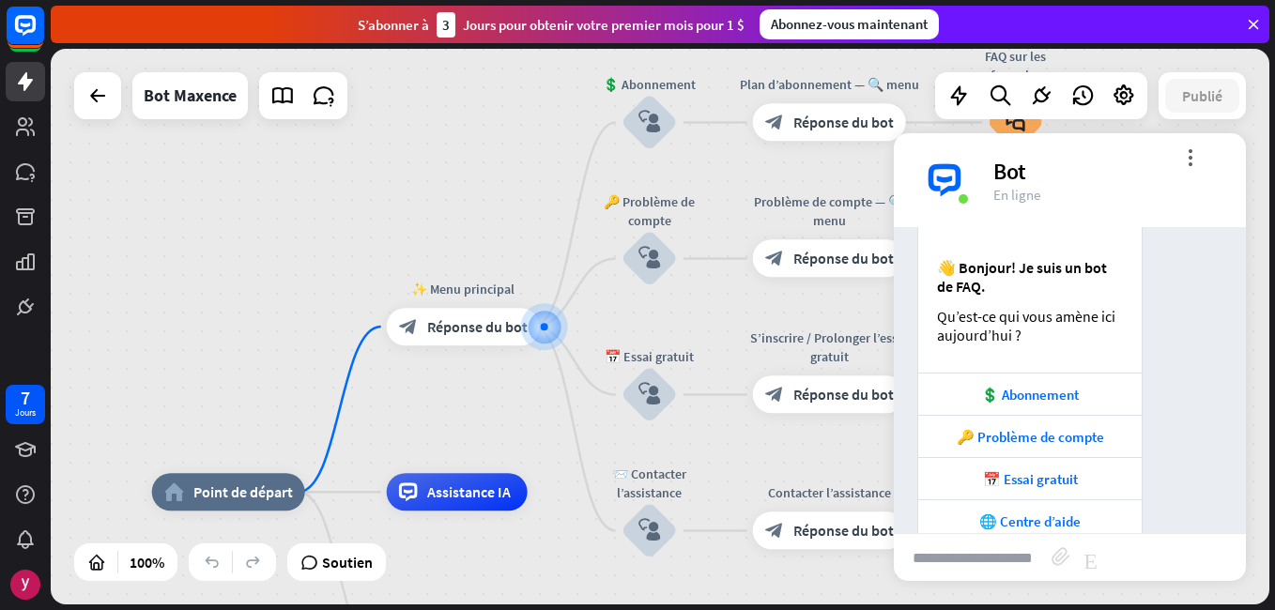
scroll to position [233, 0]
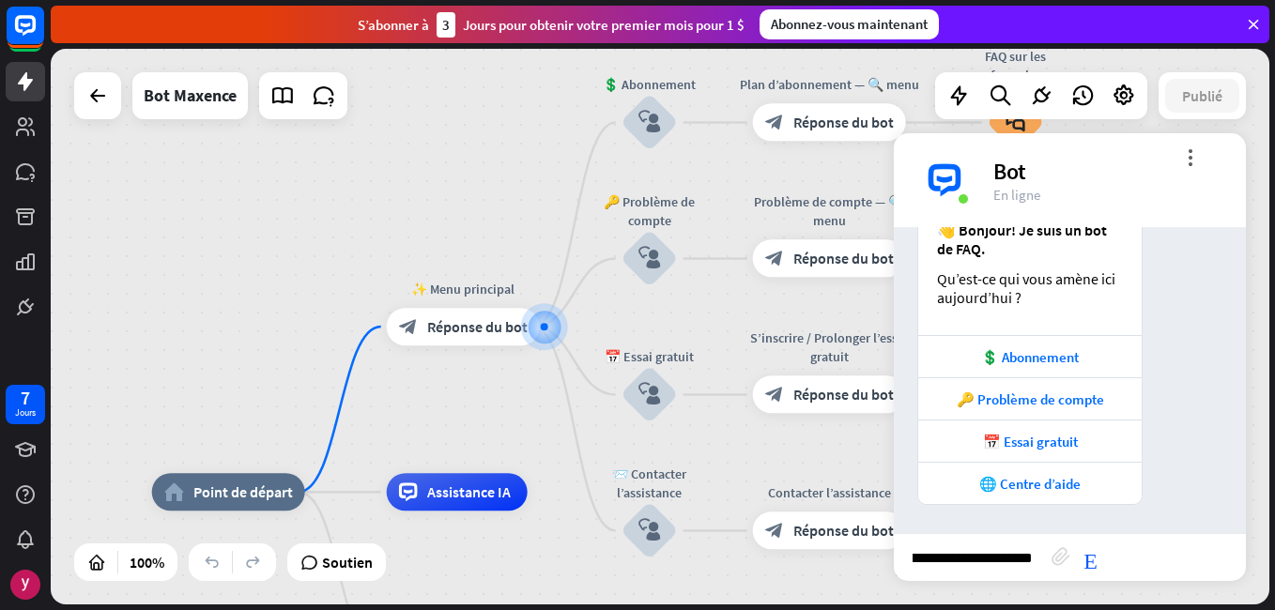
type input "**********"
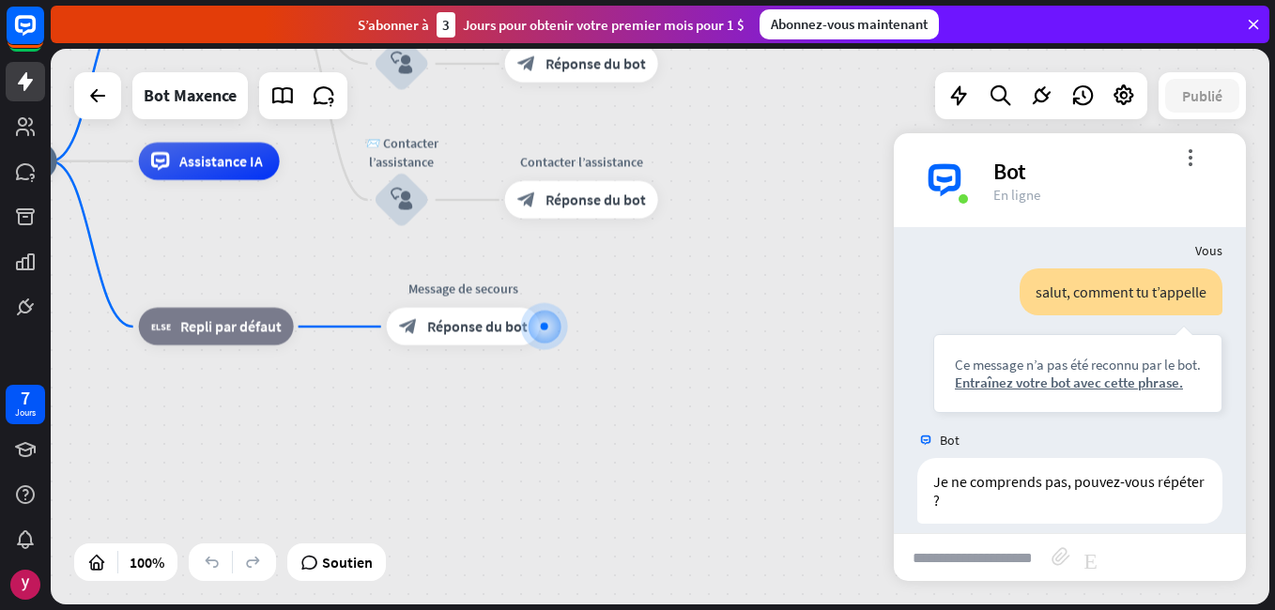
scroll to position [604, 0]
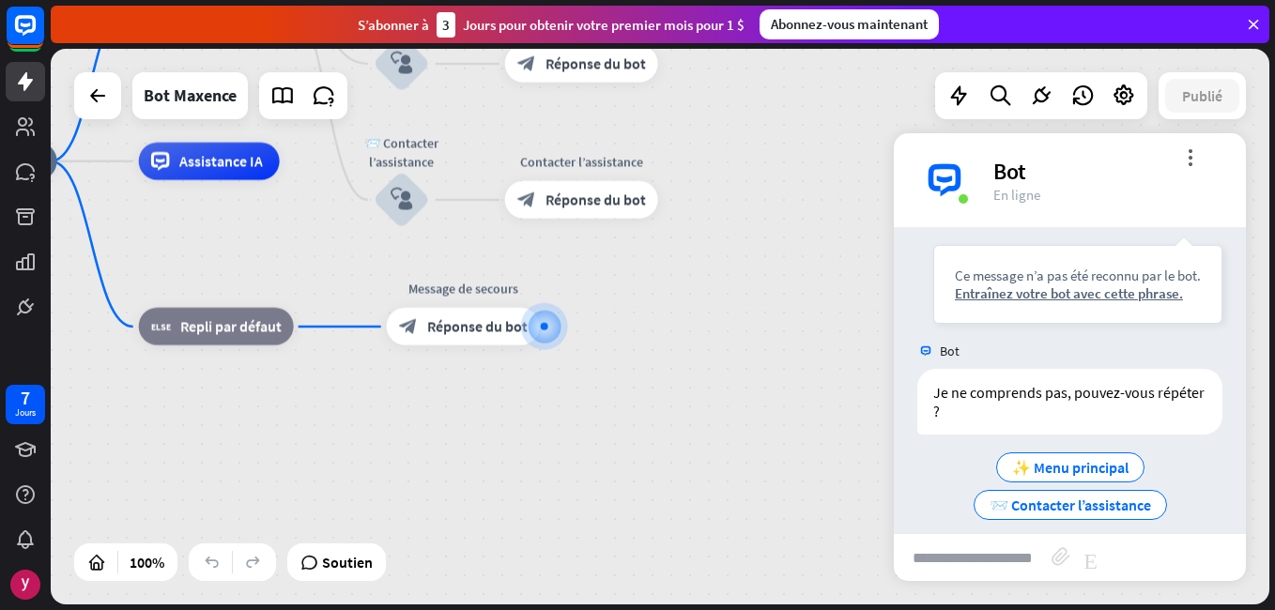
click at [788, 396] on div "home_2 Point de départ ✨ Menu principal block_bot_response Réponse du bot 💲 Abo…" at bounding box center [513, 440] width 1219 height 556
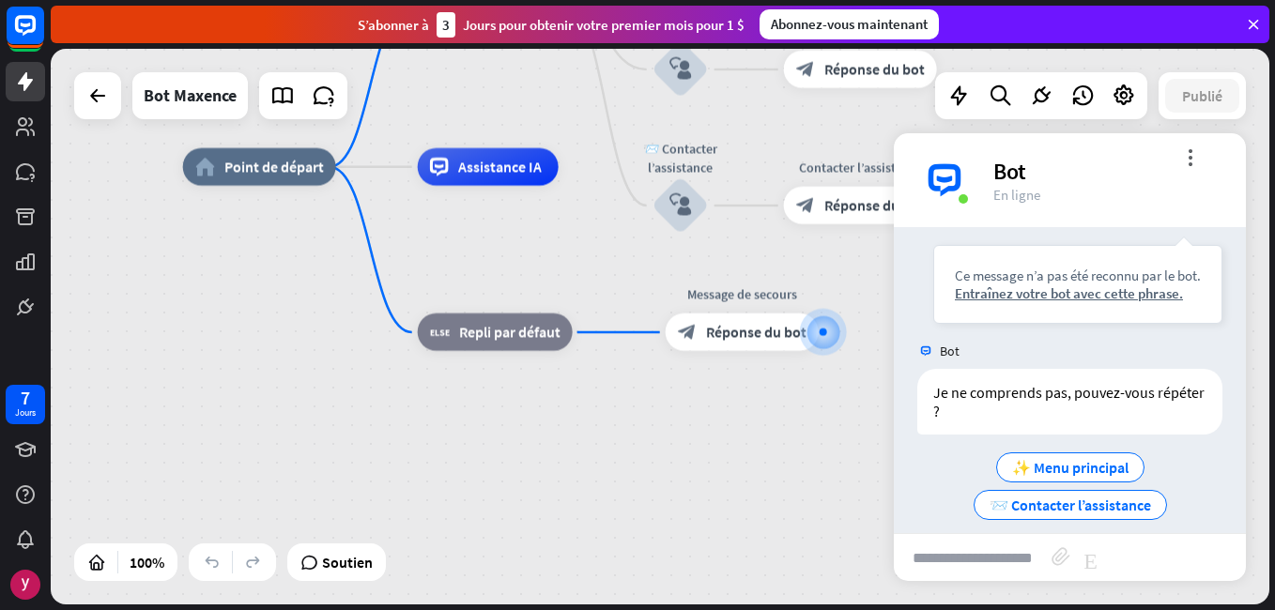
drag, startPoint x: 460, startPoint y: 436, endPoint x: 739, endPoint y: 440, distance: 279.0
click at [739, 440] on div "home_2 Point de départ ✨ Menu principal block_bot_response Réponse du bot 💲 Abo…" at bounding box center [792, 445] width 1219 height 556
click at [505, 341] on div "block_fallback Repli par défaut" at bounding box center [495, 332] width 155 height 38
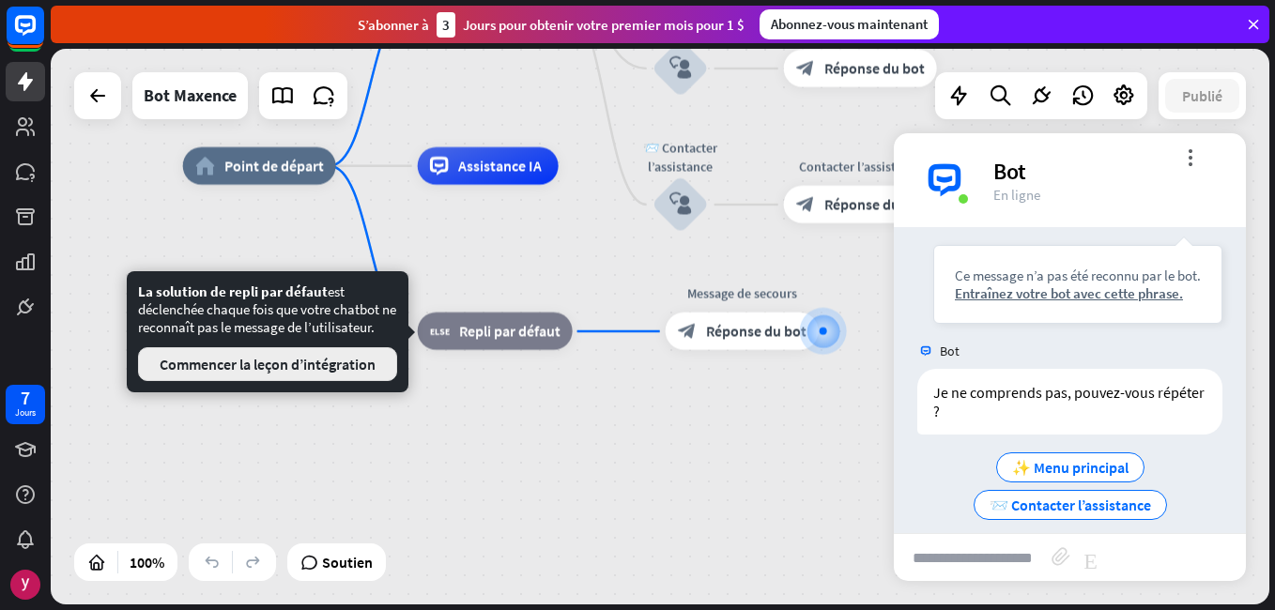
click at [317, 350] on button "Commencer la leçon d’intégration" at bounding box center [267, 364] width 259 height 34
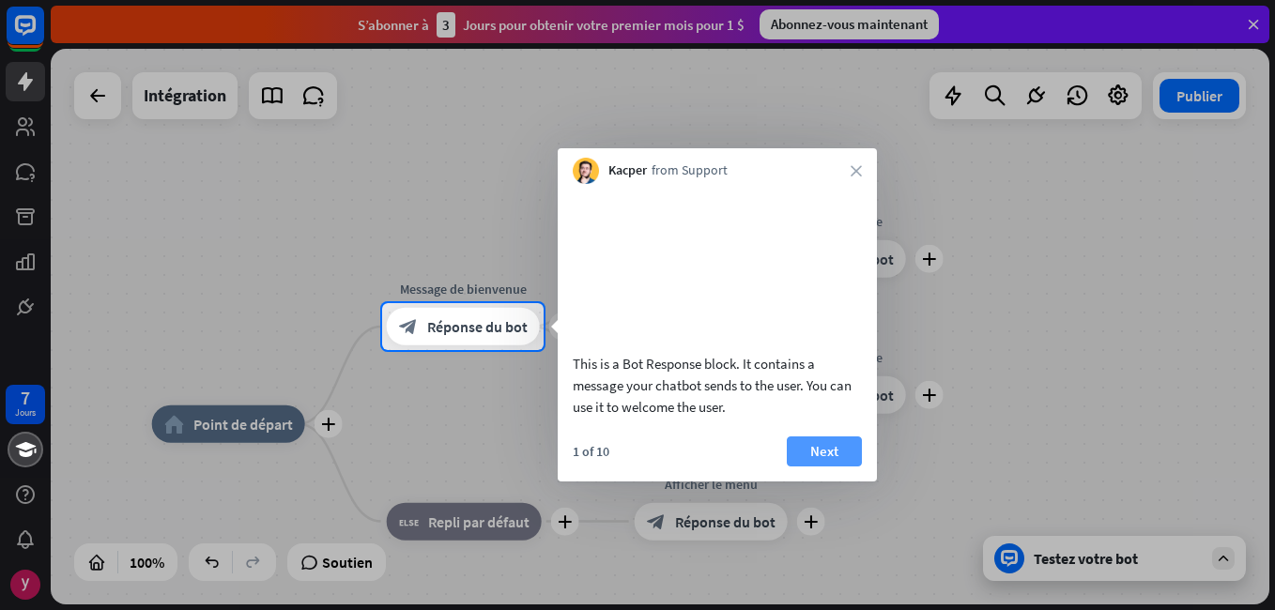
click at [842, 467] on button "Next" at bounding box center [824, 452] width 75 height 30
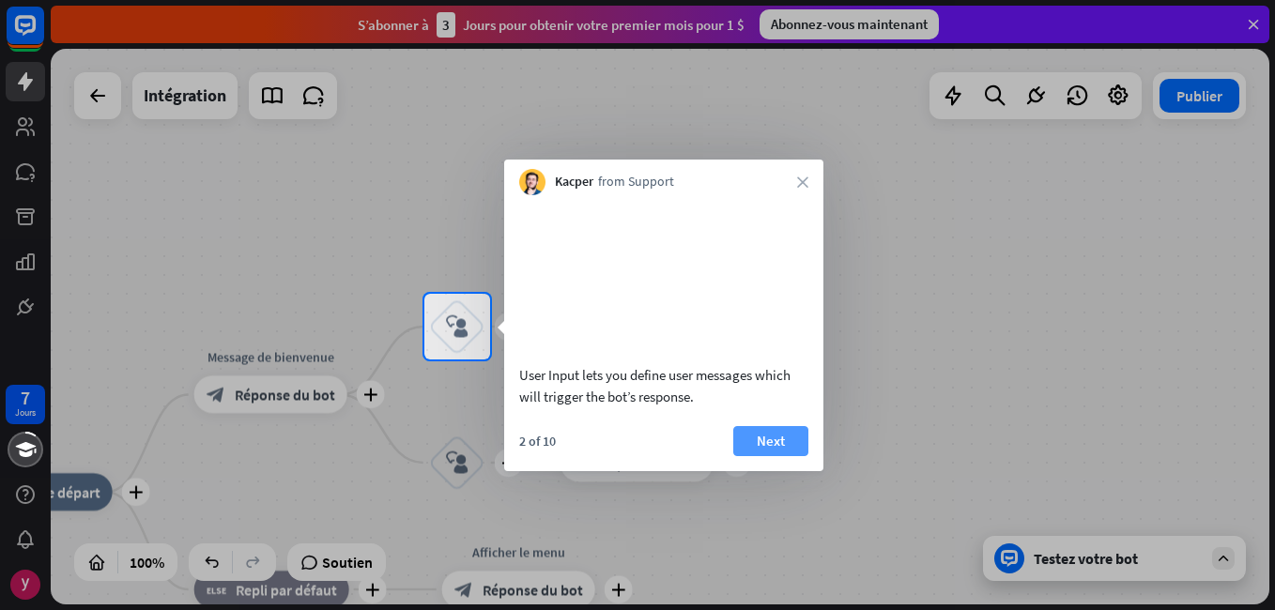
click at [770, 455] on font "Next" at bounding box center [771, 441] width 28 height 26
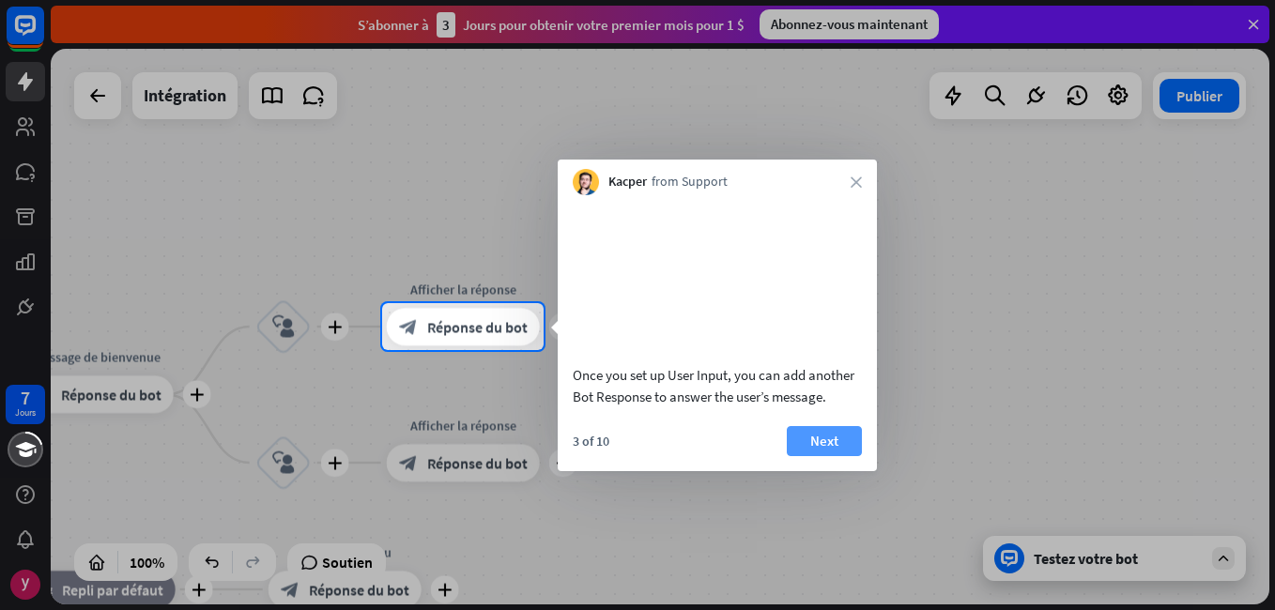
click at [815, 449] on button "Next" at bounding box center [824, 441] width 75 height 30
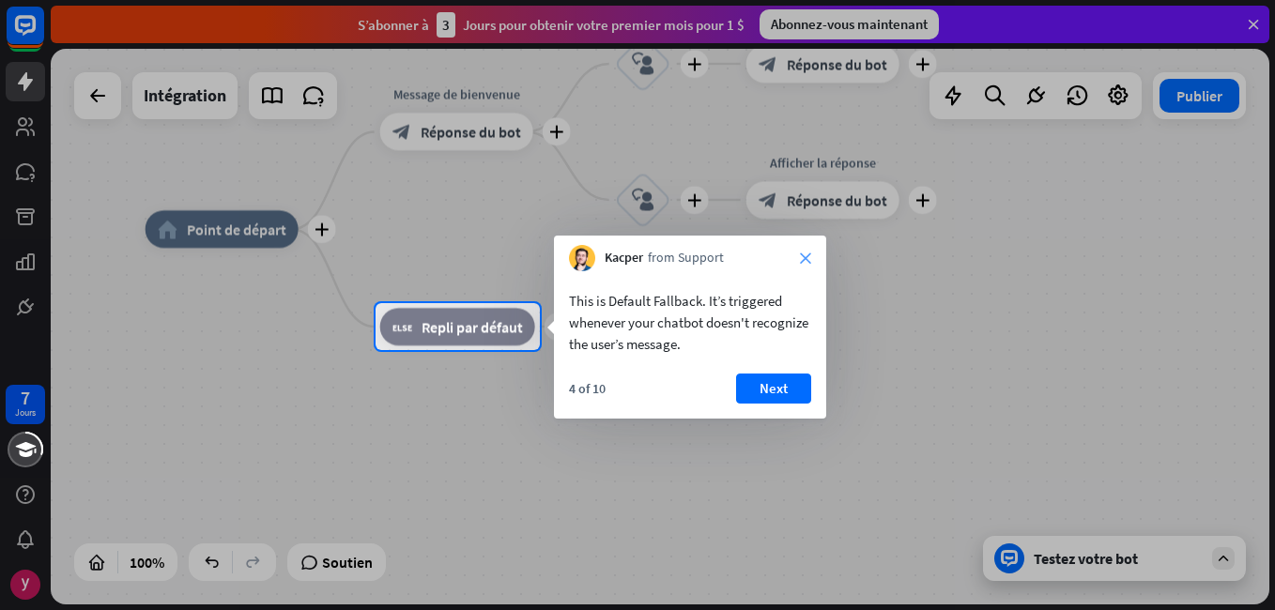
click at [809, 257] on icon "close" at bounding box center [805, 258] width 11 height 11
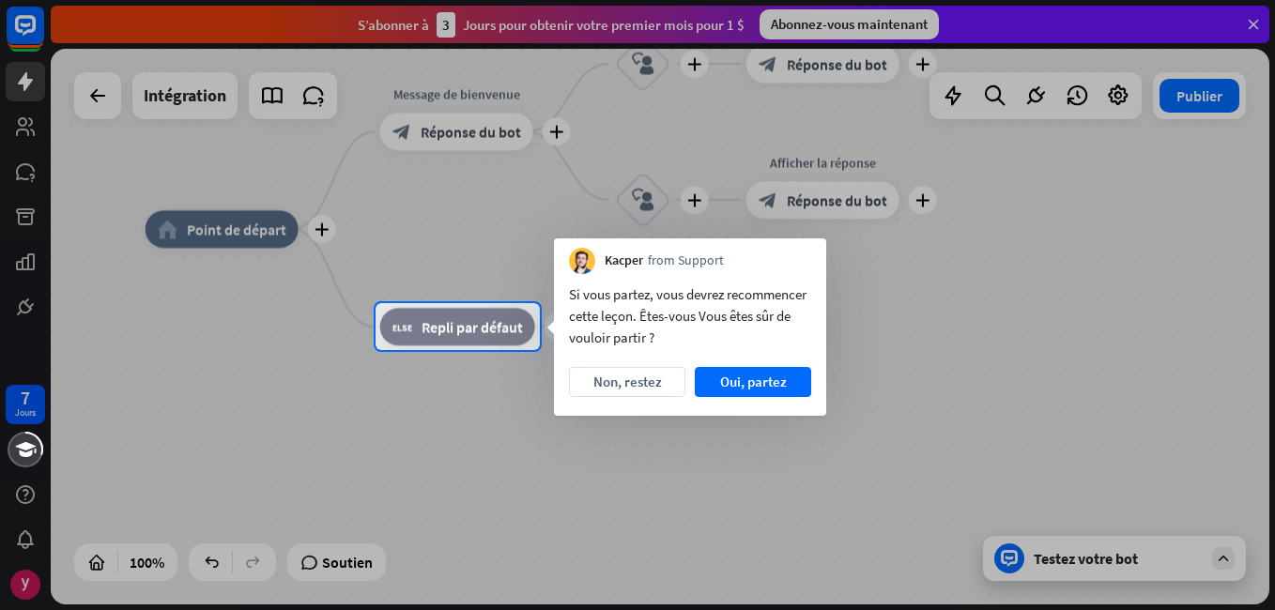
click at [809, 257] on div "Kacper from Support" at bounding box center [690, 257] width 272 height 36
click at [652, 388] on font "Non, restez" at bounding box center [628, 382] width 69 height 26
